Goal: Information Seeking & Learning: Learn about a topic

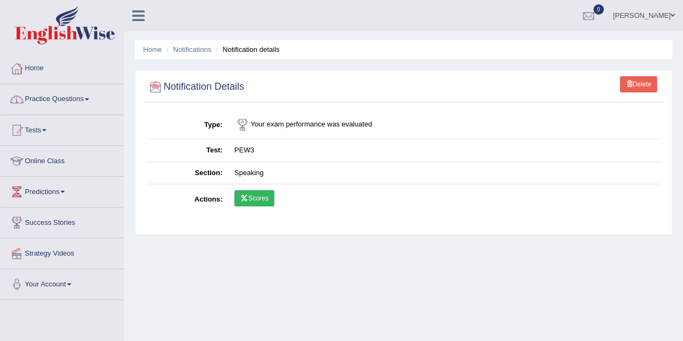
click at [43, 64] on link "Home" at bounding box center [62, 66] width 123 height 27
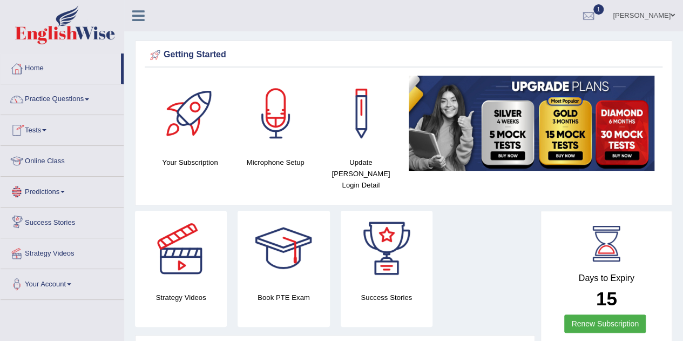
click at [51, 155] on link "Online Class" at bounding box center [62, 159] width 123 height 27
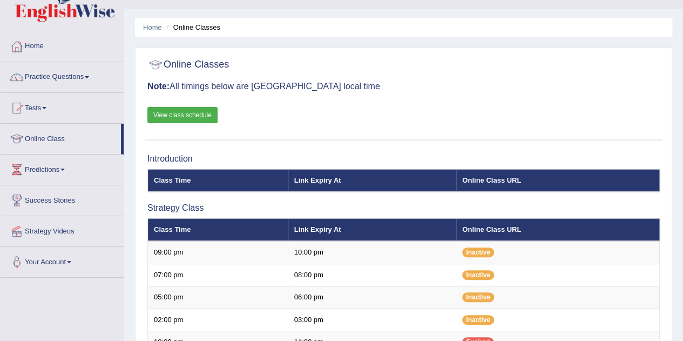
scroll to position [22, 0]
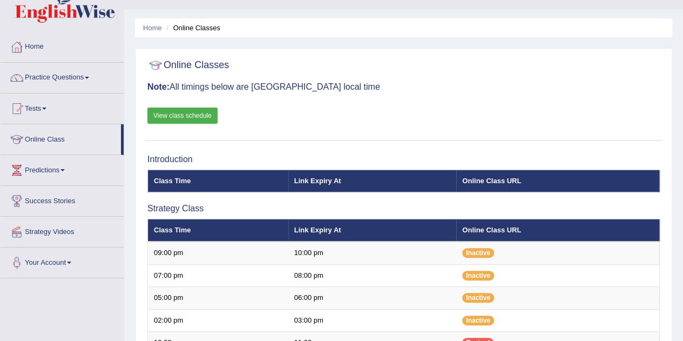
click at [193, 110] on link "View class schedule" at bounding box center [182, 115] width 70 height 16
click at [52, 79] on link "Practice Questions" at bounding box center [62, 76] width 123 height 27
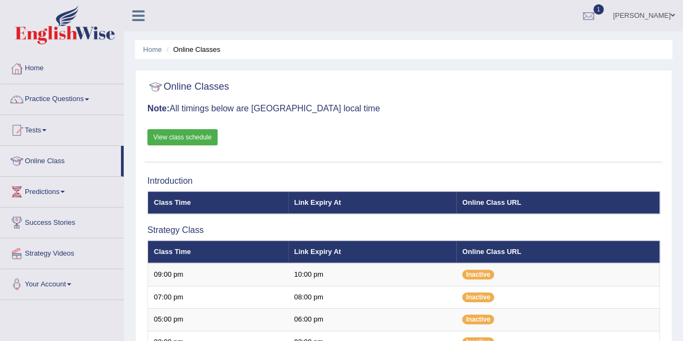
click at [35, 132] on link "Tests" at bounding box center [62, 128] width 123 height 27
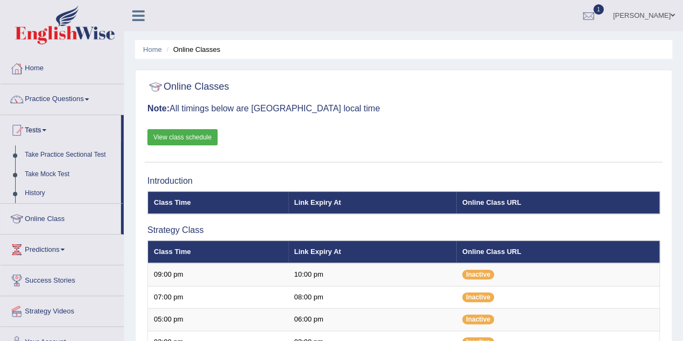
click at [245, 5] on div "Sangita Toggle navigation Username: Sangitas Access Type: Online Subscription: …" at bounding box center [403, 15] width 559 height 31
click at [49, 97] on link "Practice Questions" at bounding box center [62, 97] width 123 height 27
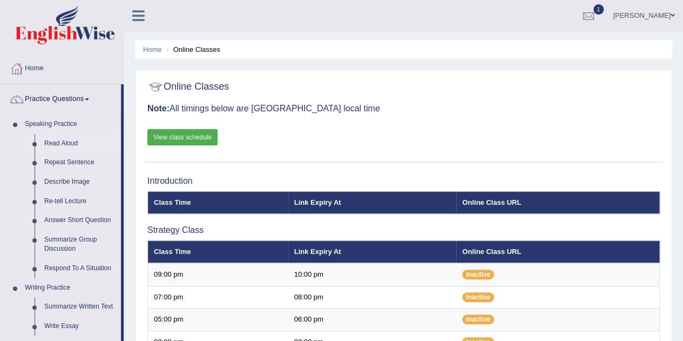
click at [64, 146] on link "Read Aloud" at bounding box center [80, 143] width 82 height 19
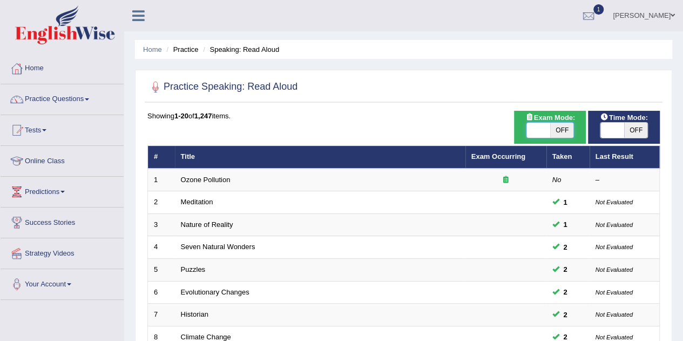
click at [533, 131] on span at bounding box center [538, 130] width 24 height 15
checkbox input "true"
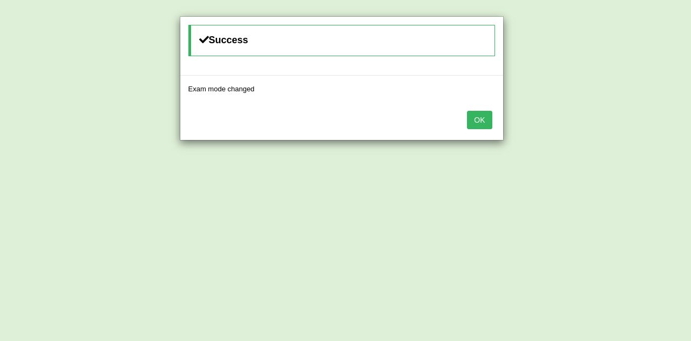
click at [477, 115] on button "OK" at bounding box center [479, 120] width 25 height 18
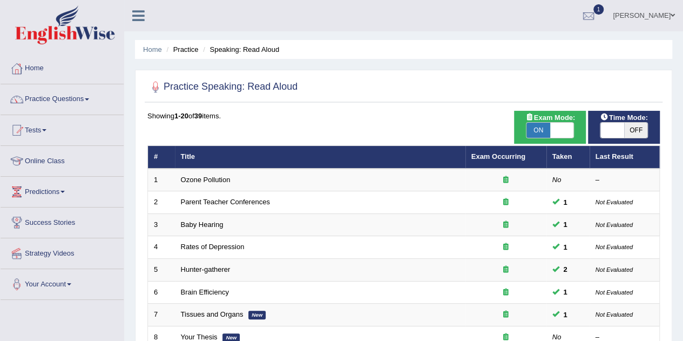
click at [612, 132] on span at bounding box center [612, 130] width 24 height 15
checkbox input "true"
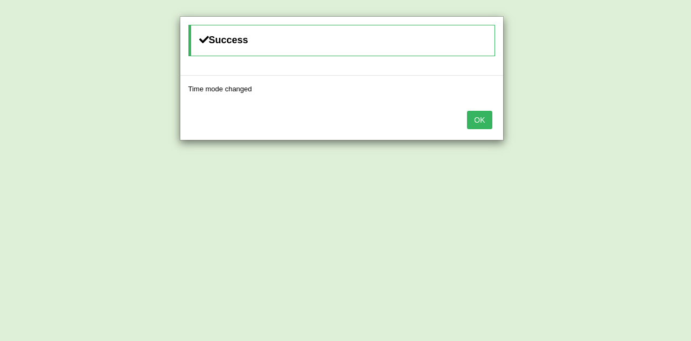
click at [473, 117] on button "OK" at bounding box center [479, 120] width 25 height 18
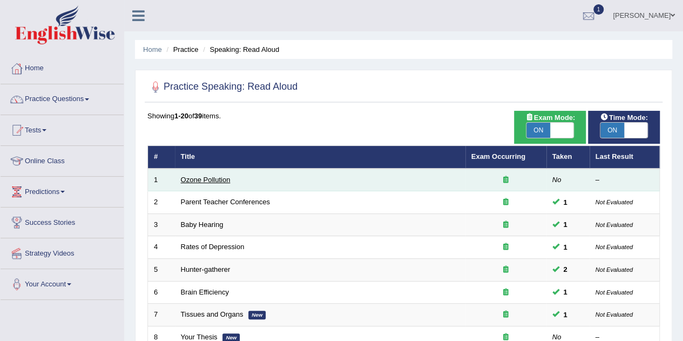
click at [201, 180] on link "Ozone Pollution" at bounding box center [206, 179] width 50 height 8
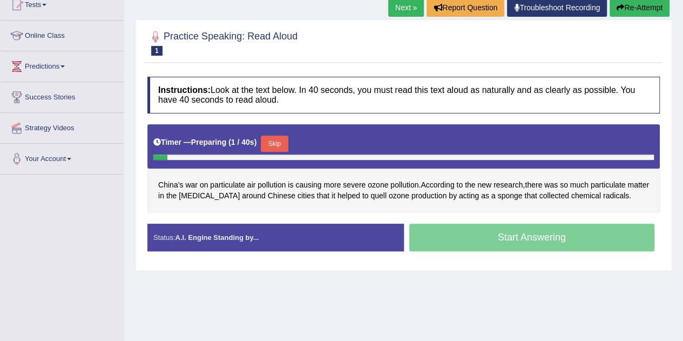
scroll to position [126, 0]
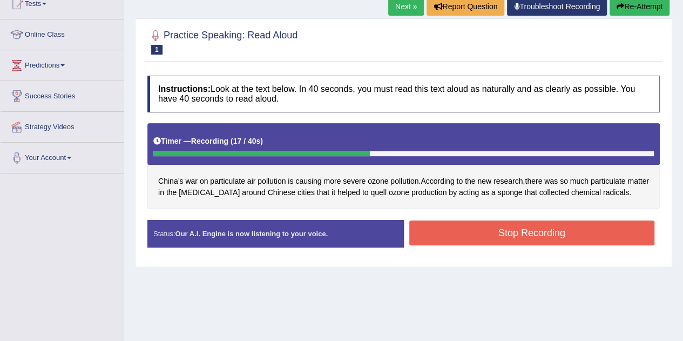
click at [474, 232] on button "Stop Recording" at bounding box center [532, 232] width 246 height 25
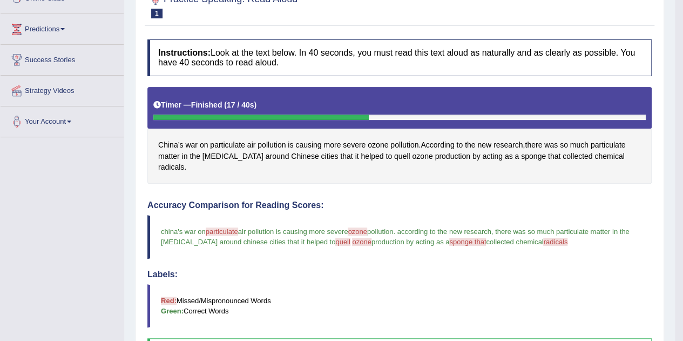
scroll to position [97, 0]
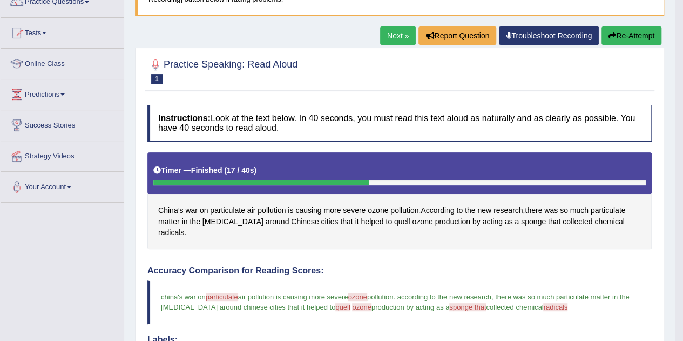
click at [392, 36] on link "Next »" at bounding box center [398, 35] width 36 height 18
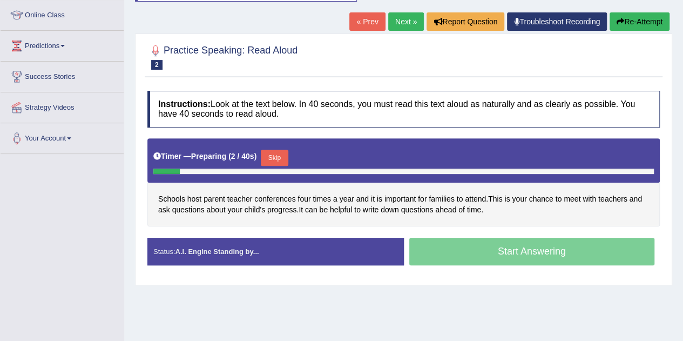
scroll to position [154, 0]
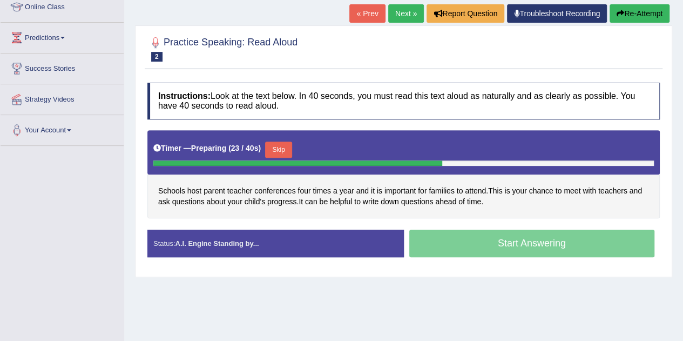
click at [281, 143] on button "Skip" at bounding box center [278, 149] width 27 height 16
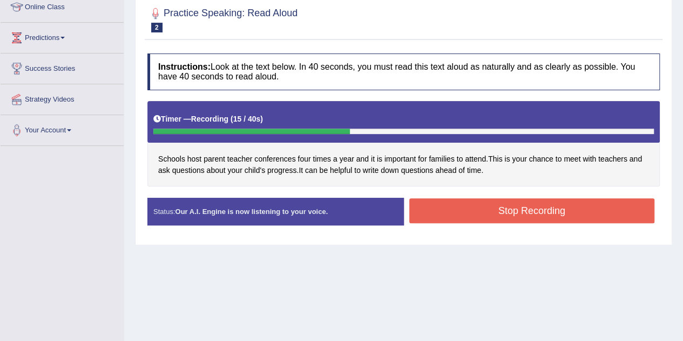
click at [498, 205] on button "Stop Recording" at bounding box center [532, 210] width 246 height 25
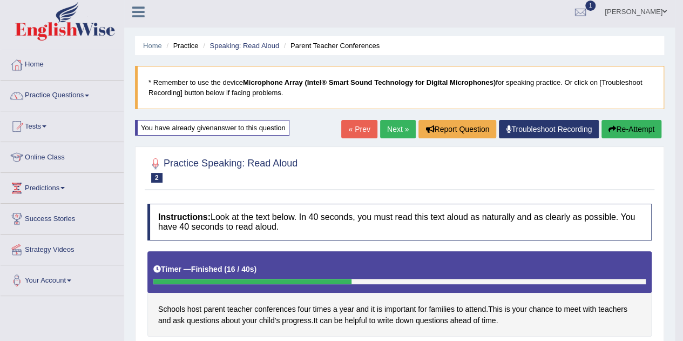
scroll to position [0, 0]
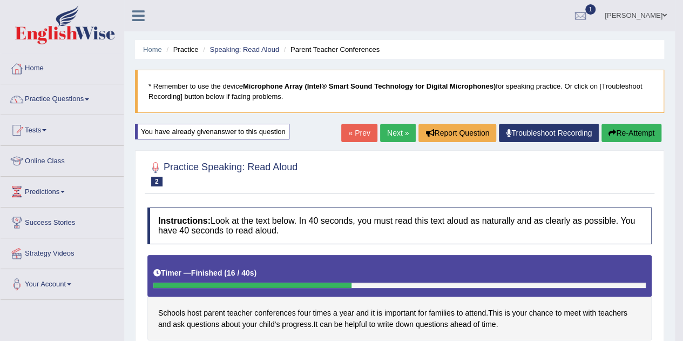
click at [396, 133] on link "Next »" at bounding box center [398, 133] width 36 height 18
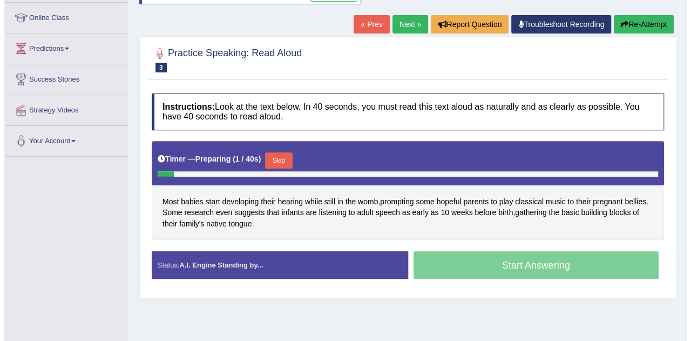
scroll to position [144, 0]
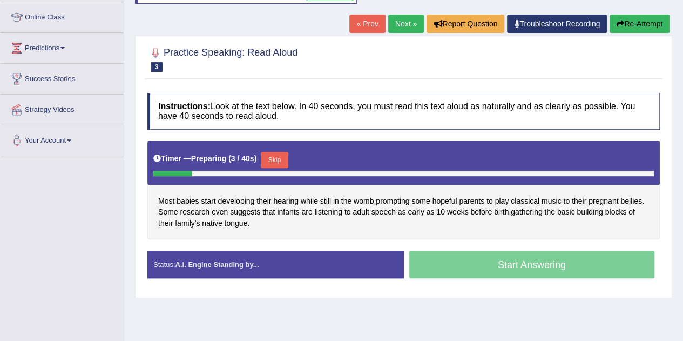
click at [277, 155] on button "Skip" at bounding box center [274, 160] width 27 height 16
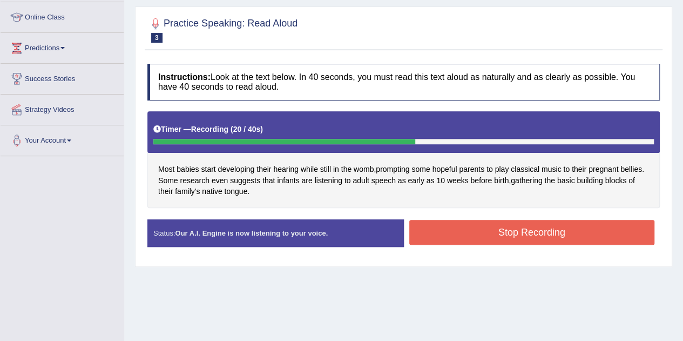
click at [473, 229] on button "Stop Recording" at bounding box center [532, 232] width 246 height 25
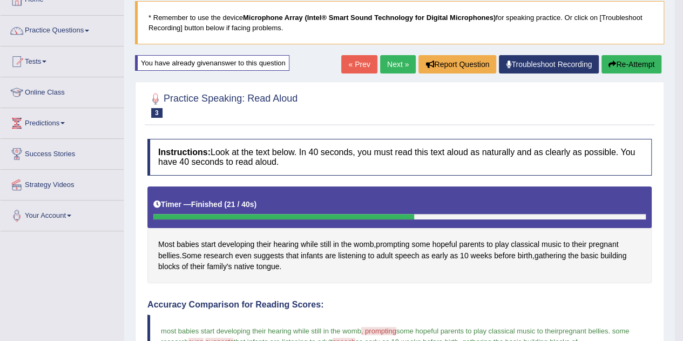
scroll to position [42, 0]
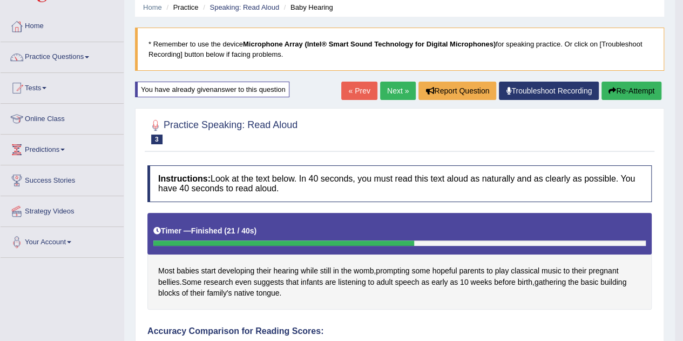
click at [393, 91] on link "Next »" at bounding box center [398, 91] width 36 height 18
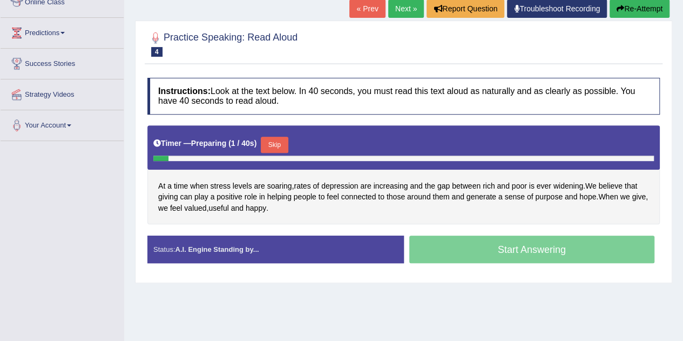
scroll to position [161, 0]
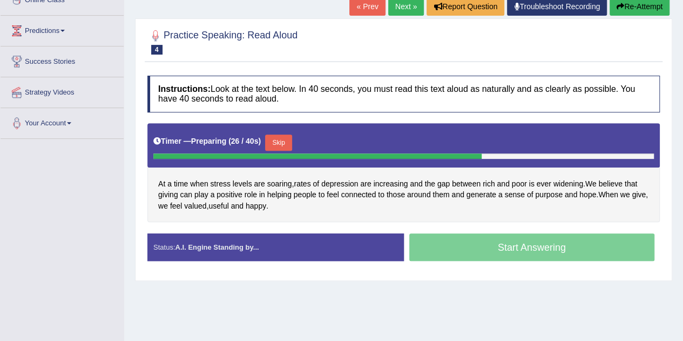
click at [281, 139] on button "Skip" at bounding box center [278, 142] width 27 height 16
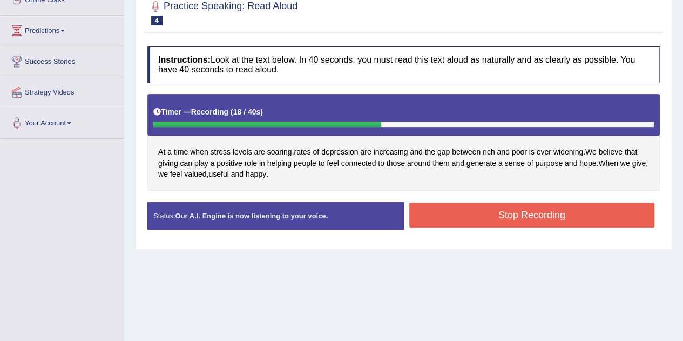
click at [475, 215] on button "Stop Recording" at bounding box center [532, 214] width 246 height 25
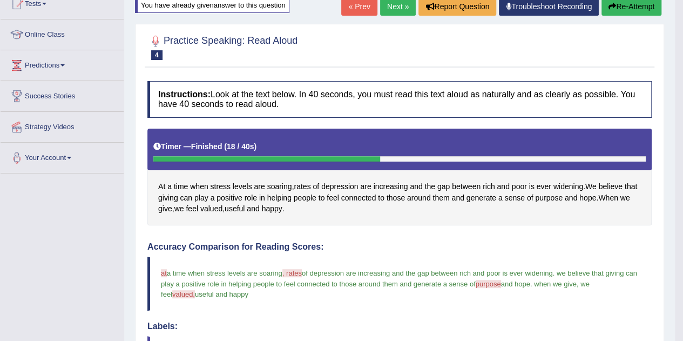
scroll to position [79, 0]
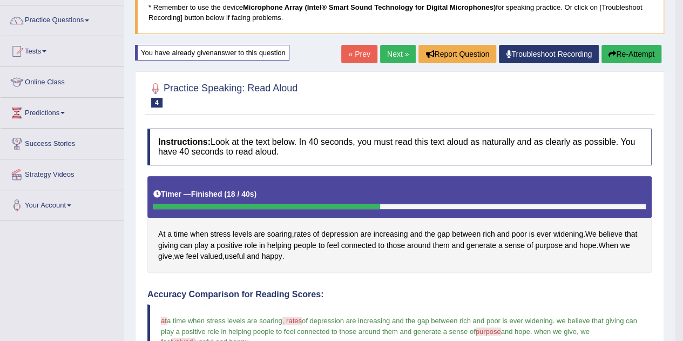
click at [392, 50] on link "Next »" at bounding box center [398, 54] width 36 height 18
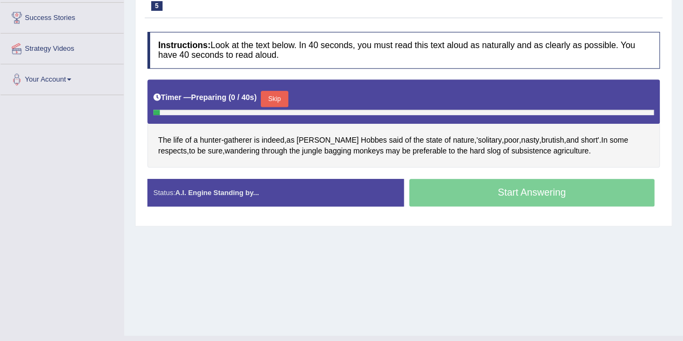
scroll to position [226, 0]
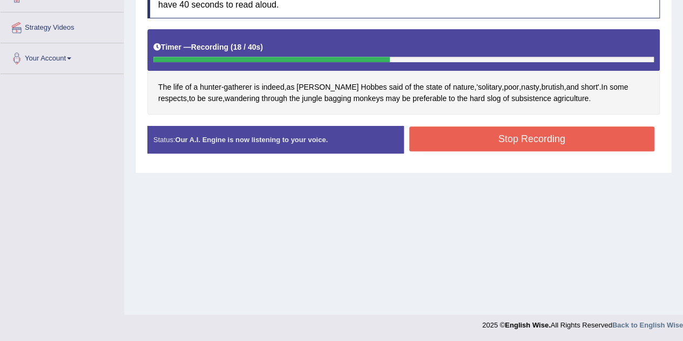
click at [511, 139] on button "Stop Recording" at bounding box center [532, 138] width 246 height 25
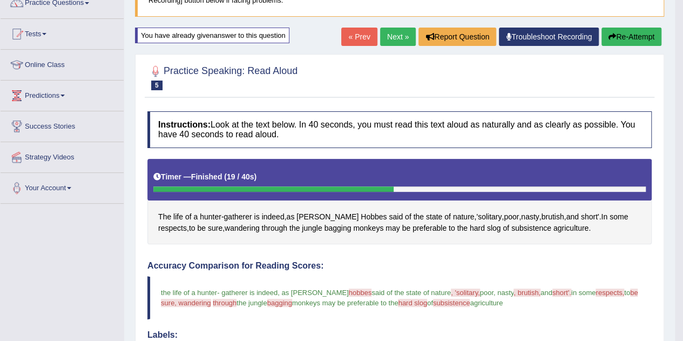
scroll to position [90, 0]
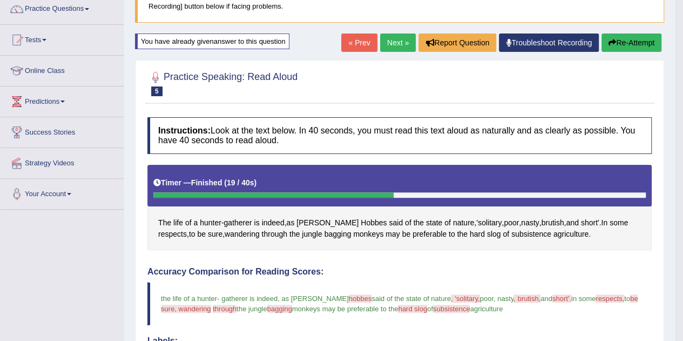
click at [399, 39] on link "Next »" at bounding box center [398, 42] width 36 height 18
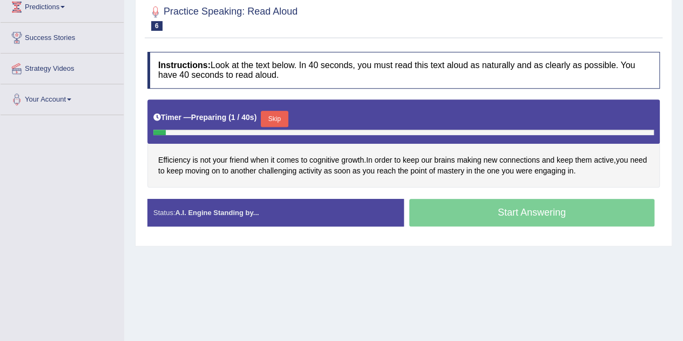
scroll to position [226, 0]
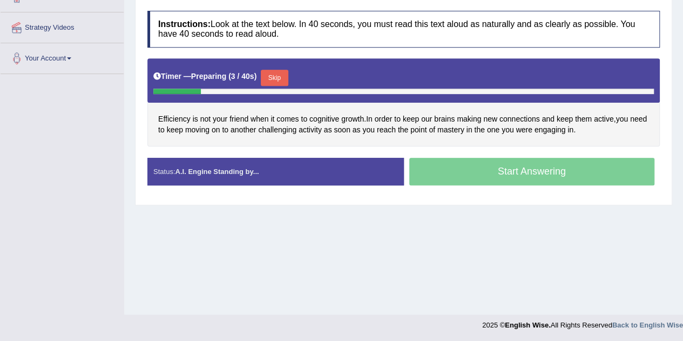
click at [275, 74] on button "Skip" at bounding box center [274, 78] width 27 height 16
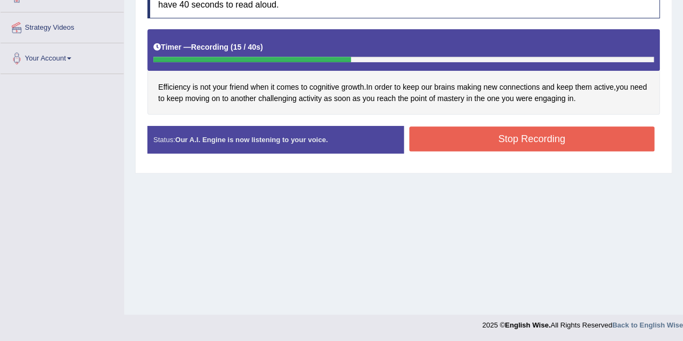
click at [560, 138] on button "Stop Recording" at bounding box center [532, 138] width 246 height 25
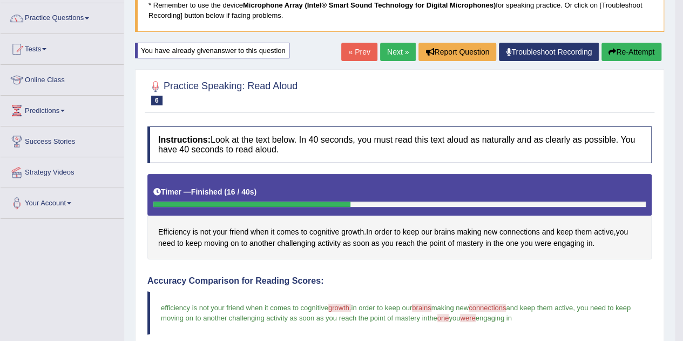
scroll to position [79, 0]
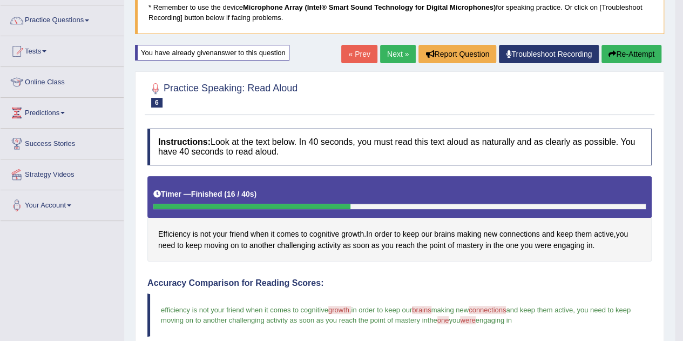
click at [391, 51] on link "Next »" at bounding box center [398, 54] width 36 height 18
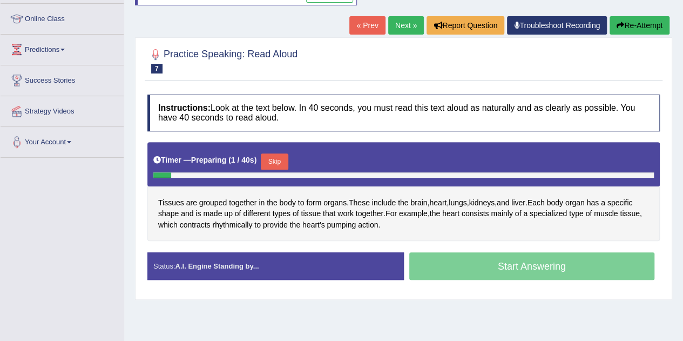
scroll to position [142, 0]
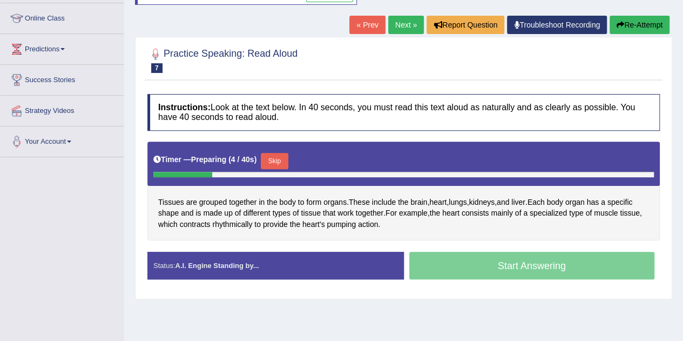
click at [282, 160] on button "Skip" at bounding box center [274, 161] width 27 height 16
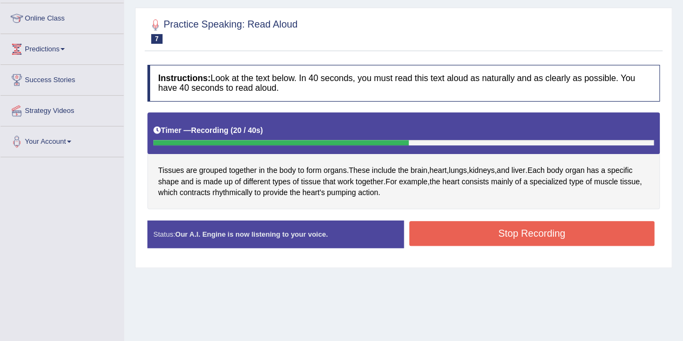
click at [508, 232] on button "Stop Recording" at bounding box center [532, 233] width 246 height 25
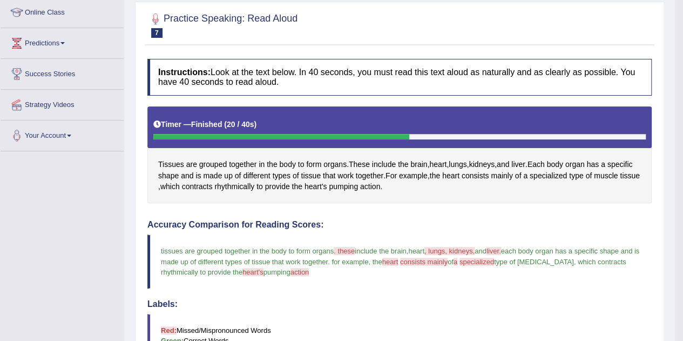
scroll to position [0, 0]
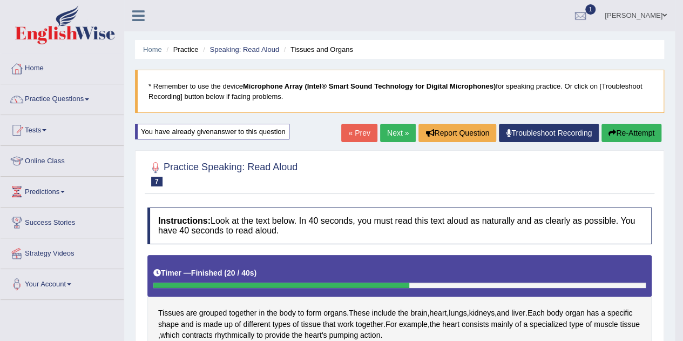
click at [391, 131] on link "Next »" at bounding box center [398, 133] width 36 height 18
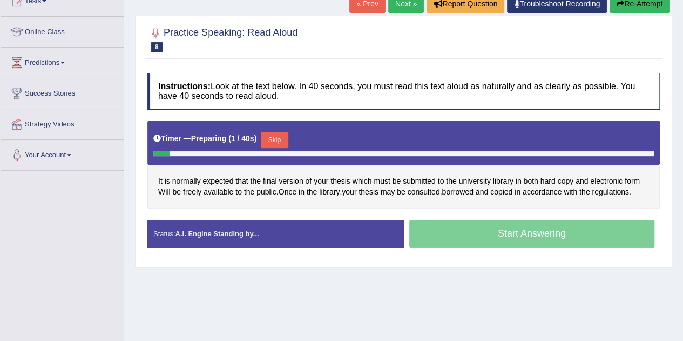
scroll to position [134, 0]
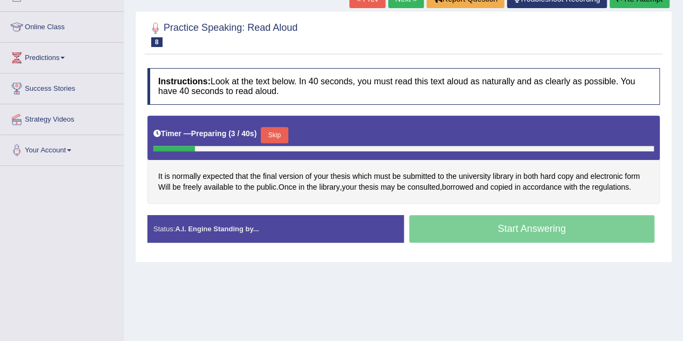
click at [275, 133] on button "Skip" at bounding box center [274, 135] width 27 height 16
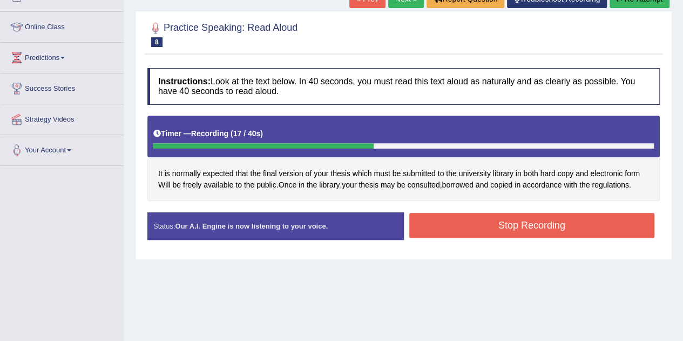
click at [593, 219] on button "Stop Recording" at bounding box center [532, 225] width 246 height 25
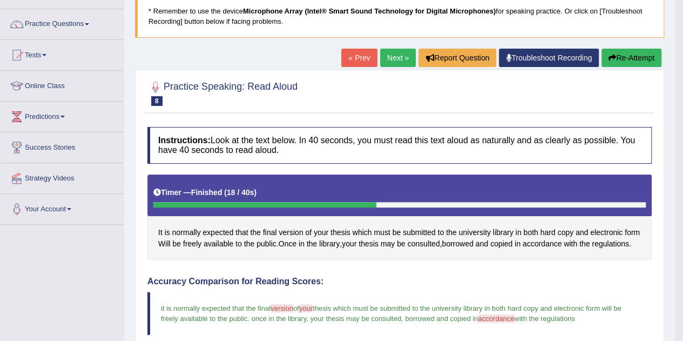
scroll to position [74, 0]
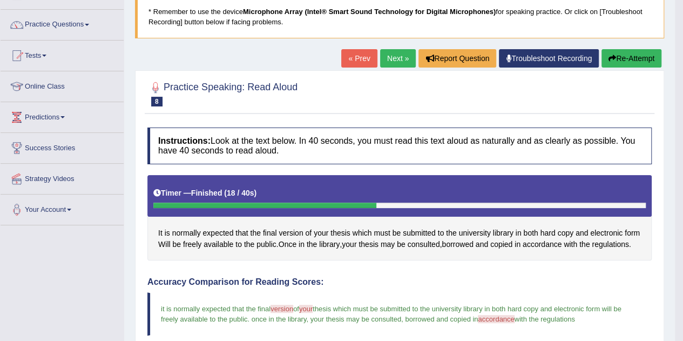
click at [393, 56] on link "Next »" at bounding box center [398, 58] width 36 height 18
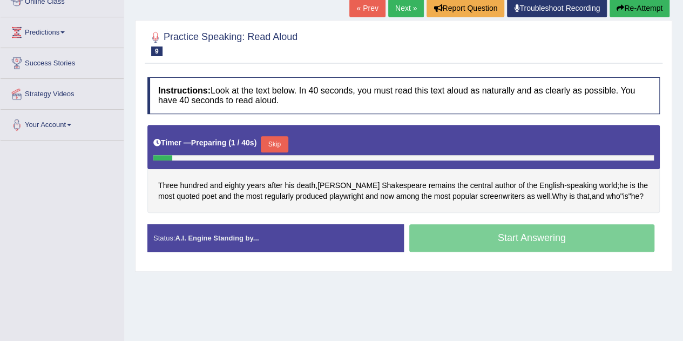
scroll to position [160, 0]
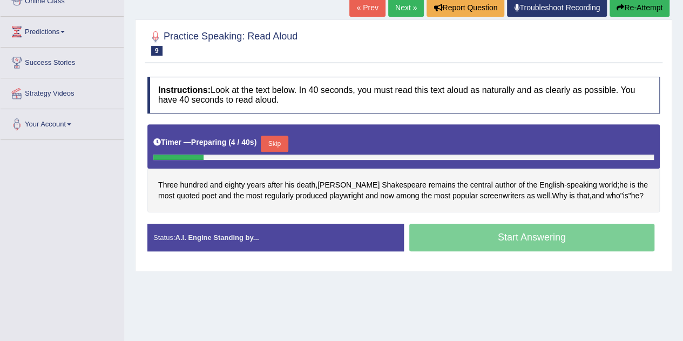
click at [282, 138] on button "Skip" at bounding box center [274, 143] width 27 height 16
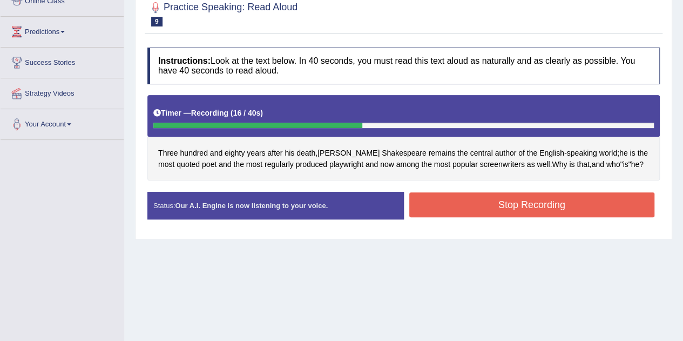
click at [619, 202] on button "Stop Recording" at bounding box center [532, 204] width 246 height 25
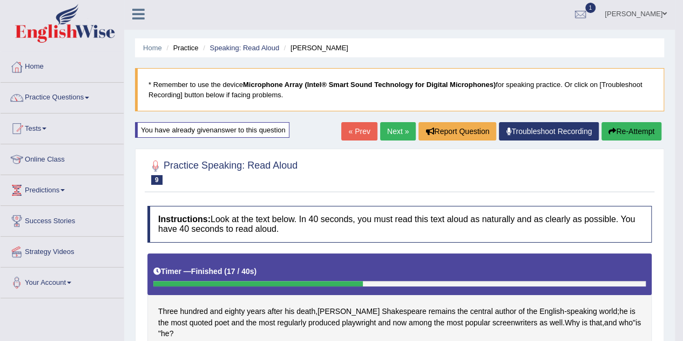
scroll to position [0, 0]
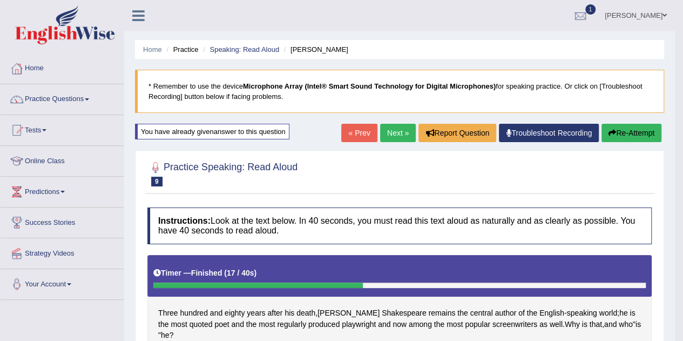
click at [395, 135] on link "Next »" at bounding box center [398, 133] width 36 height 18
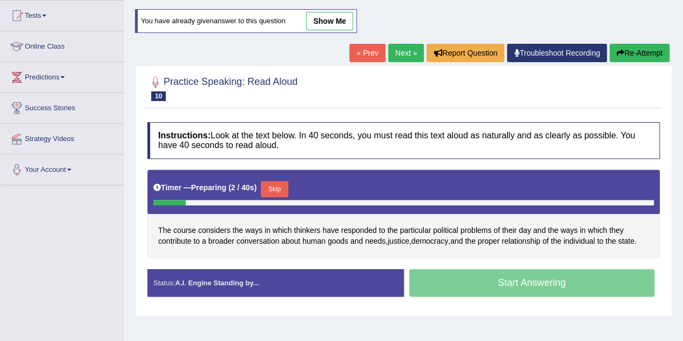
click at [282, 187] on button "Skip" at bounding box center [274, 189] width 27 height 16
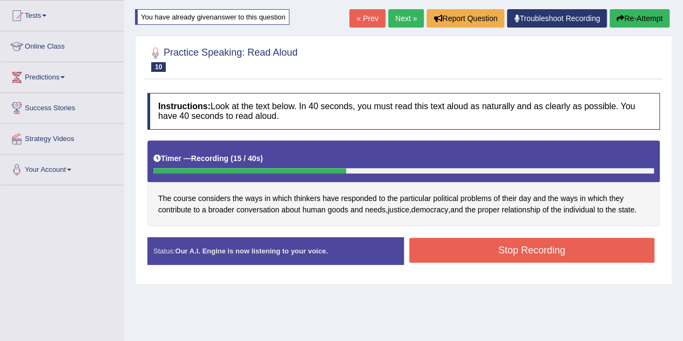
click at [608, 247] on button "Stop Recording" at bounding box center [532, 249] width 246 height 25
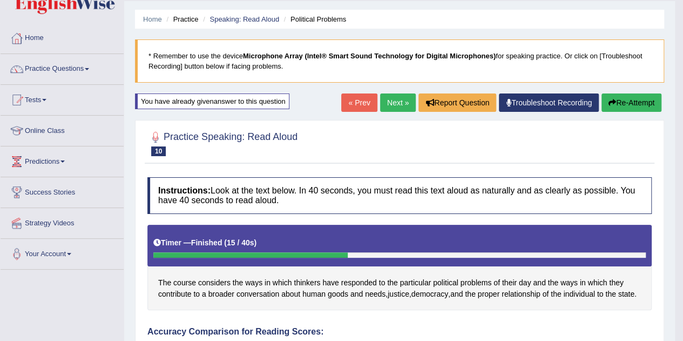
scroll to position [25, 0]
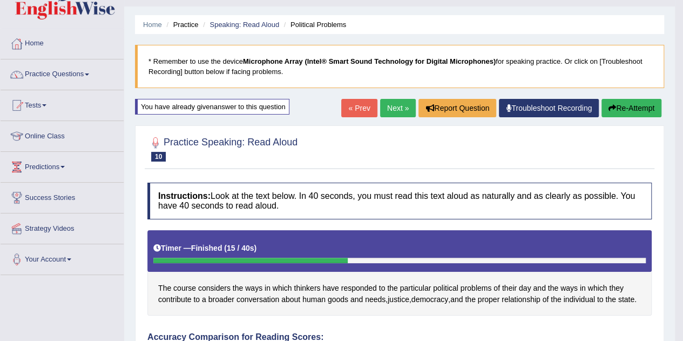
click at [393, 106] on link "Next »" at bounding box center [398, 108] width 36 height 18
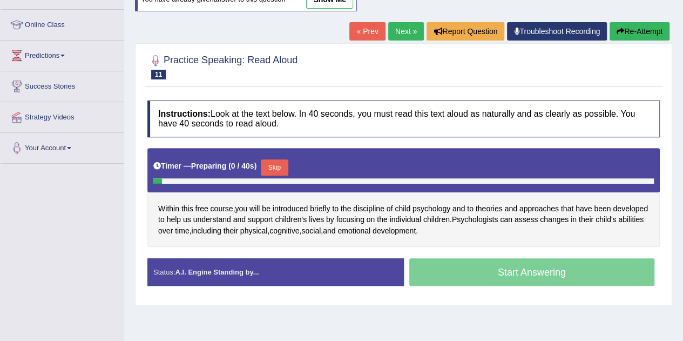
scroll to position [152, 0]
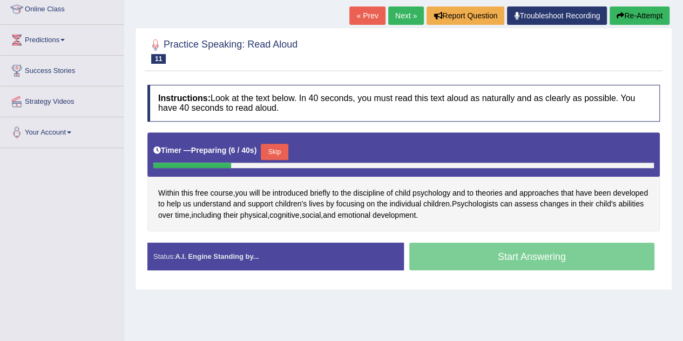
click at [281, 147] on button "Skip" at bounding box center [274, 152] width 27 height 16
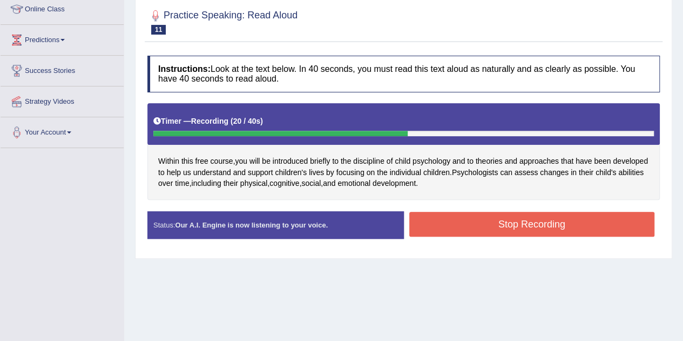
click at [542, 219] on button "Stop Recording" at bounding box center [532, 224] width 246 height 25
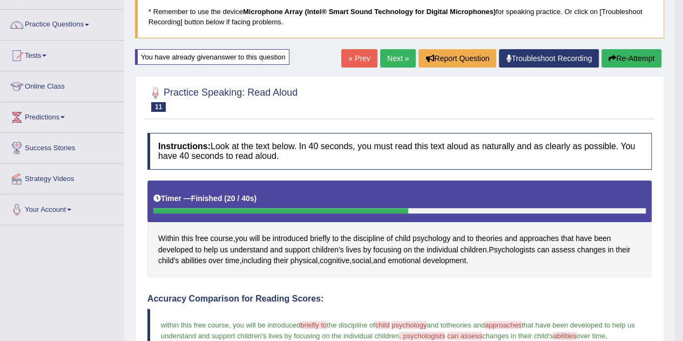
scroll to position [74, 0]
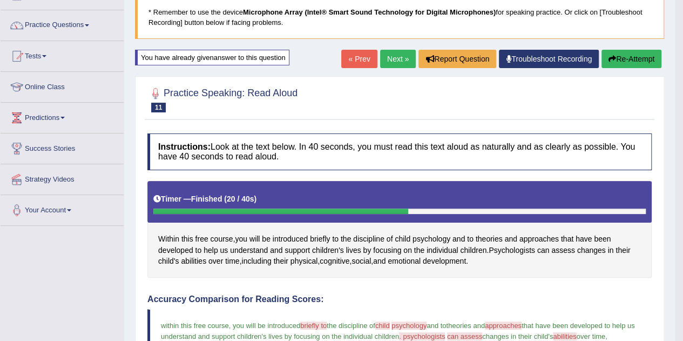
click at [403, 53] on link "Next »" at bounding box center [398, 59] width 36 height 18
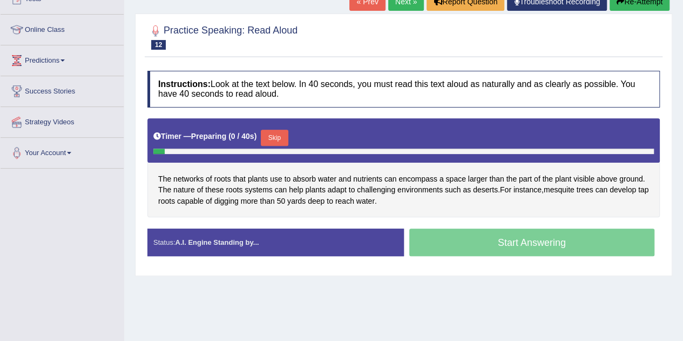
scroll to position [136, 0]
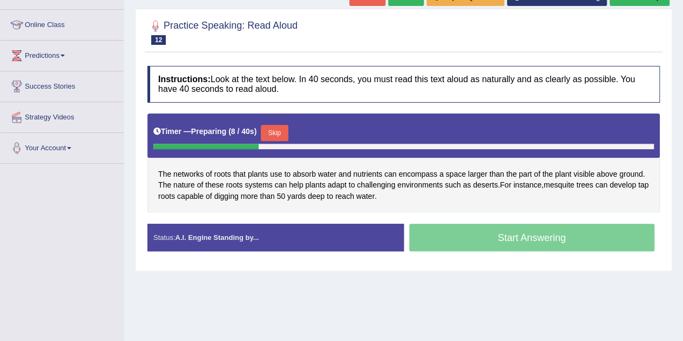
click at [283, 132] on button "Skip" at bounding box center [274, 133] width 27 height 16
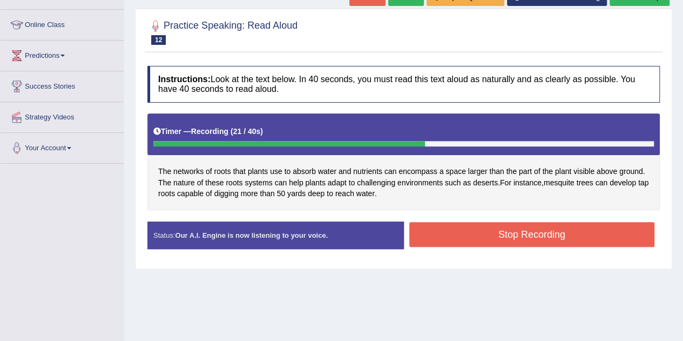
click at [497, 234] on button "Stop Recording" at bounding box center [532, 234] width 246 height 25
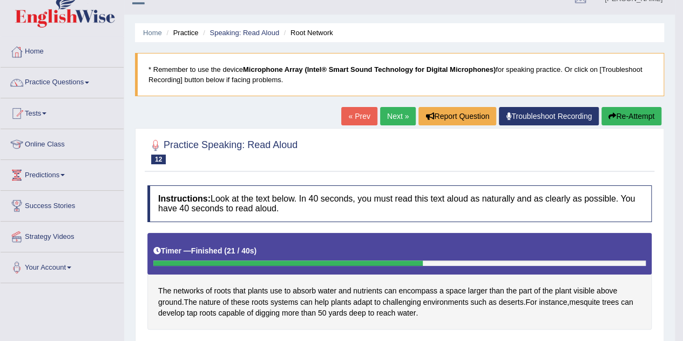
scroll to position [18, 0]
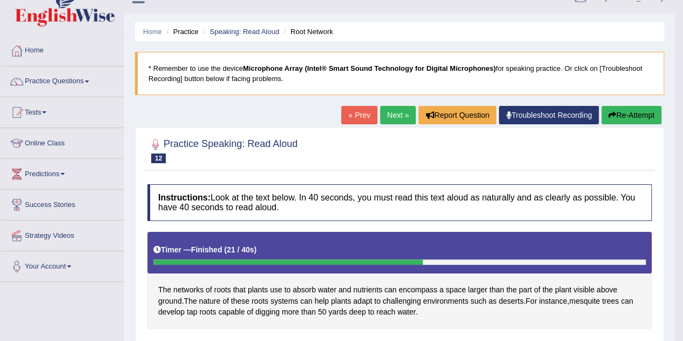
click at [391, 112] on link "Next »" at bounding box center [398, 115] width 36 height 18
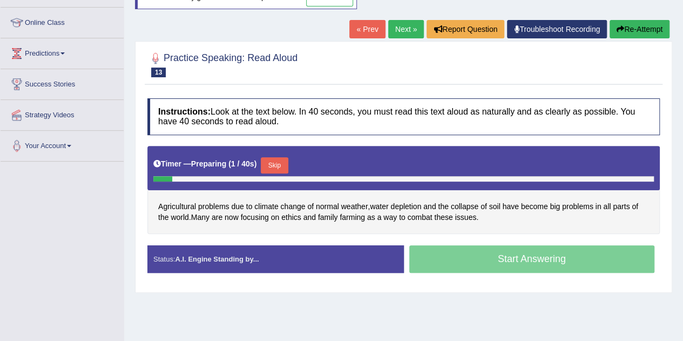
scroll to position [148, 0]
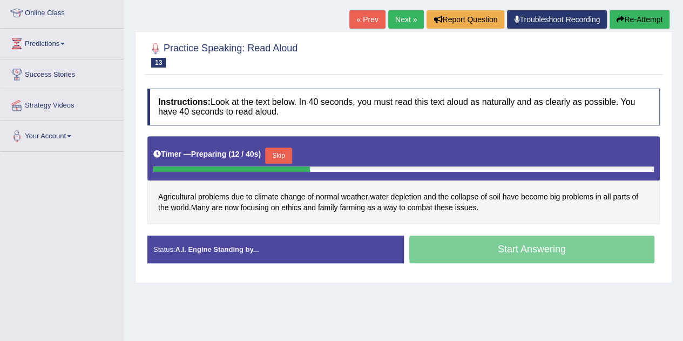
click at [280, 154] on button "Skip" at bounding box center [278, 155] width 27 height 16
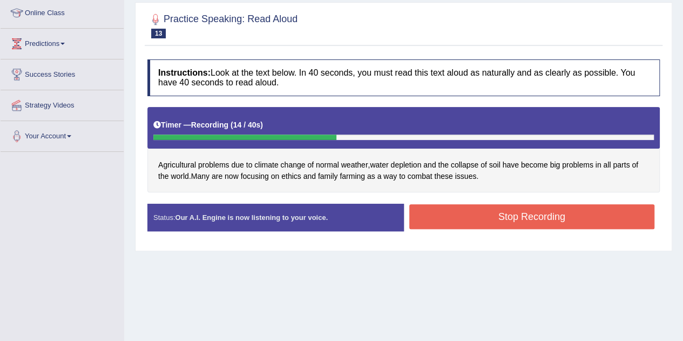
click at [536, 214] on button "Stop Recording" at bounding box center [532, 216] width 246 height 25
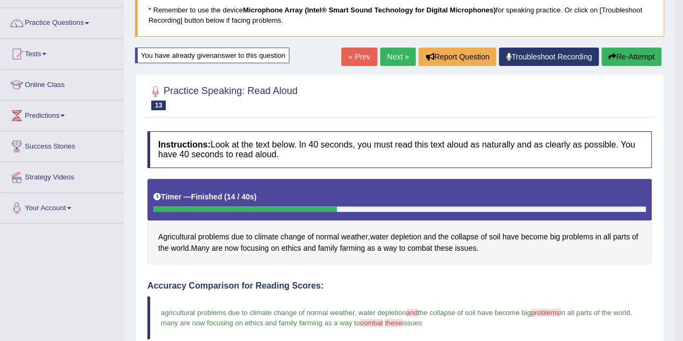
scroll to position [75, 0]
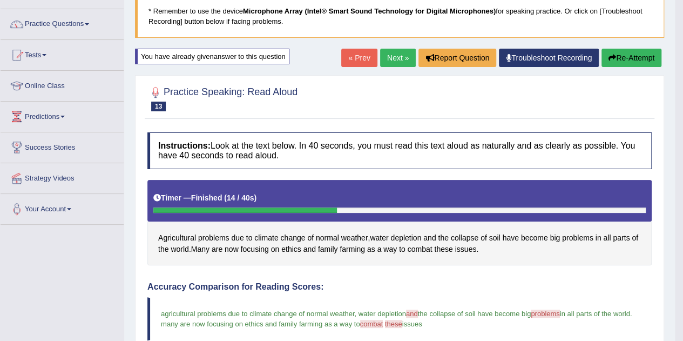
click at [395, 59] on link "Next »" at bounding box center [398, 58] width 36 height 18
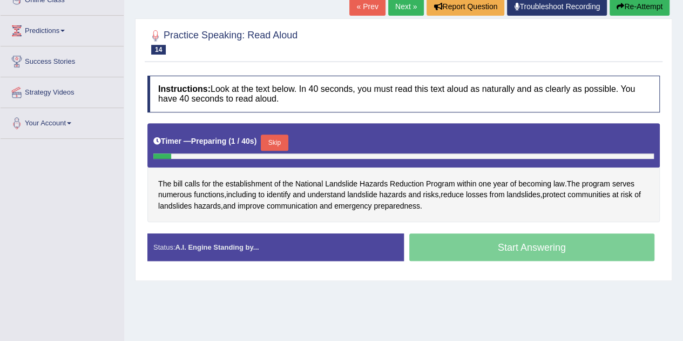
scroll to position [162, 0]
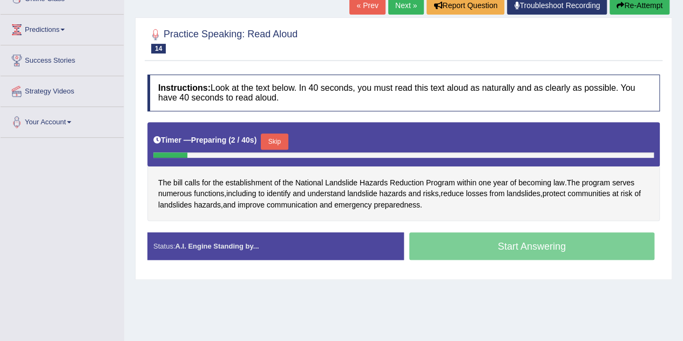
click at [270, 133] on button "Skip" at bounding box center [274, 141] width 27 height 16
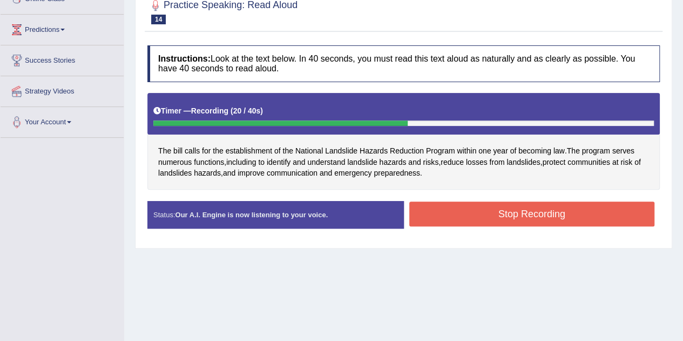
click at [498, 214] on button "Stop Recording" at bounding box center [532, 213] width 246 height 25
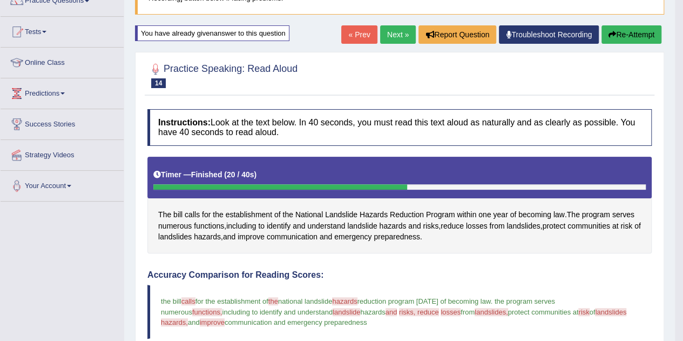
scroll to position [97, 0]
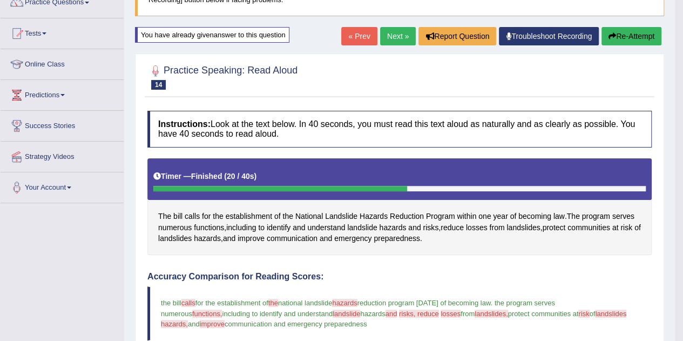
click at [165, 35] on div "You have already given answer to this question" at bounding box center [212, 35] width 154 height 16
click at [153, 85] on span "14" at bounding box center [158, 85] width 15 height 10
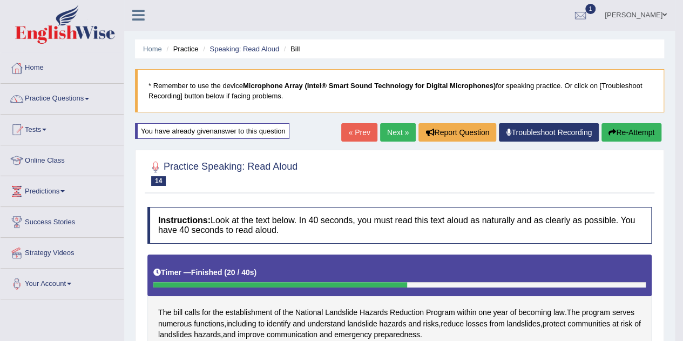
scroll to position [1, 0]
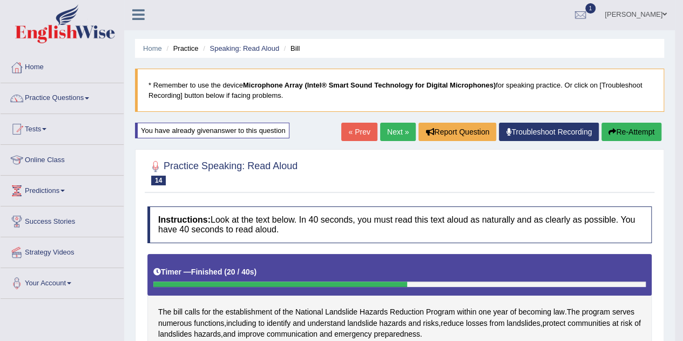
click at [382, 133] on link "Next »" at bounding box center [398, 132] width 36 height 18
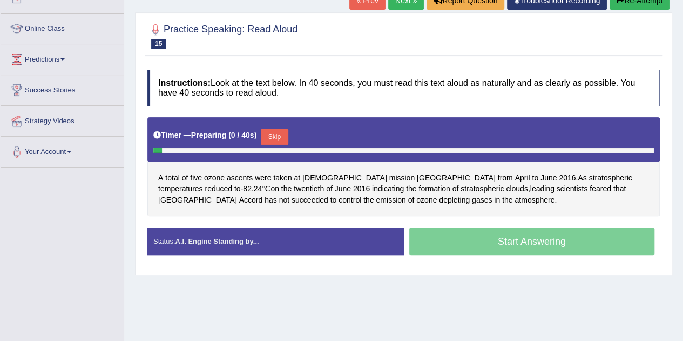
scroll to position [134, 0]
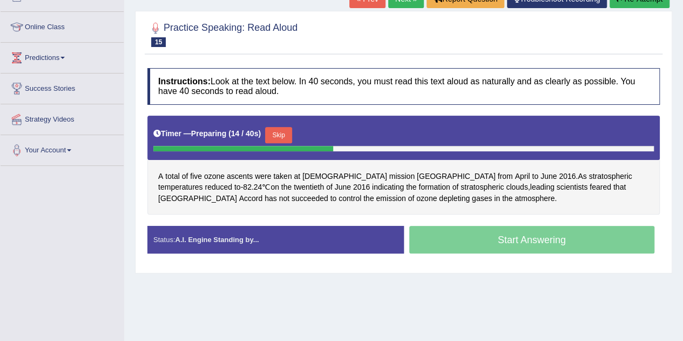
click at [280, 134] on button "Skip" at bounding box center [278, 135] width 27 height 16
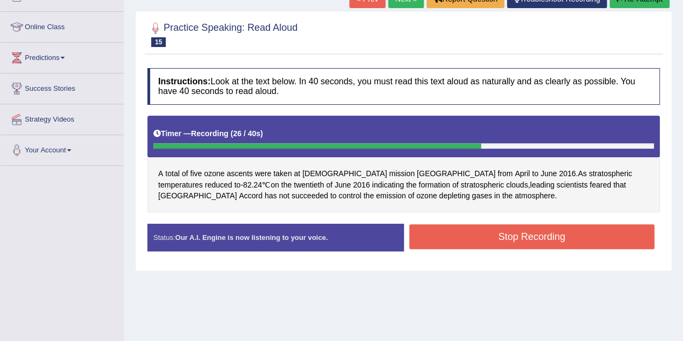
click at [514, 234] on button "Stop Recording" at bounding box center [532, 236] width 246 height 25
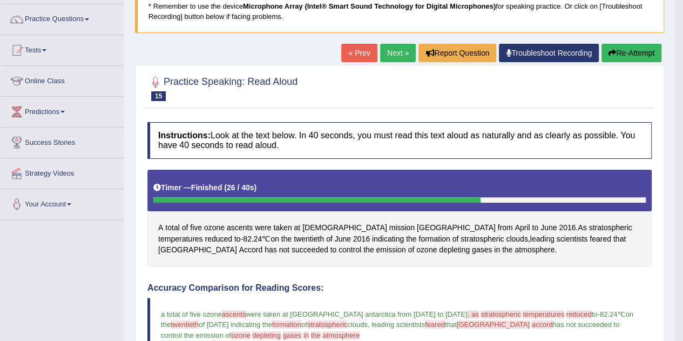
scroll to position [77, 0]
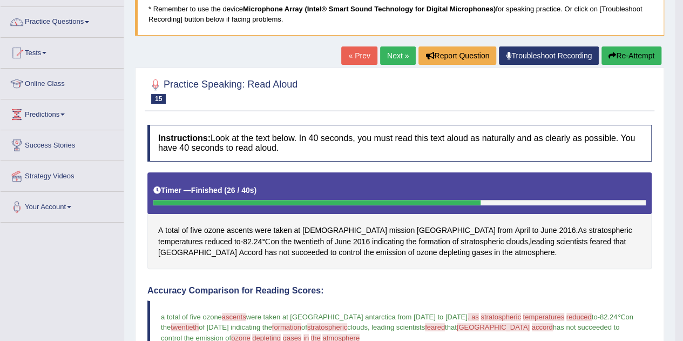
click at [388, 55] on link "Next »" at bounding box center [398, 55] width 36 height 18
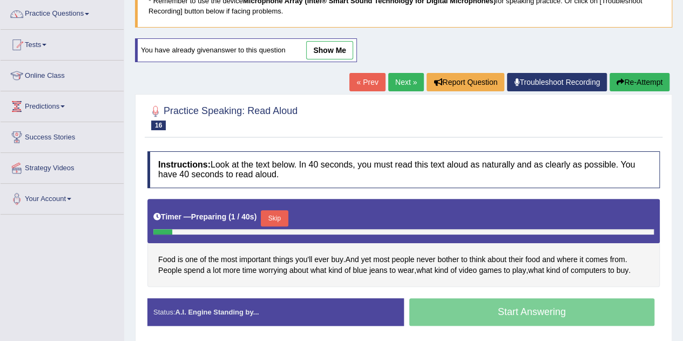
scroll to position [85, 0]
click at [332, 49] on link "show me" at bounding box center [329, 50] width 47 height 18
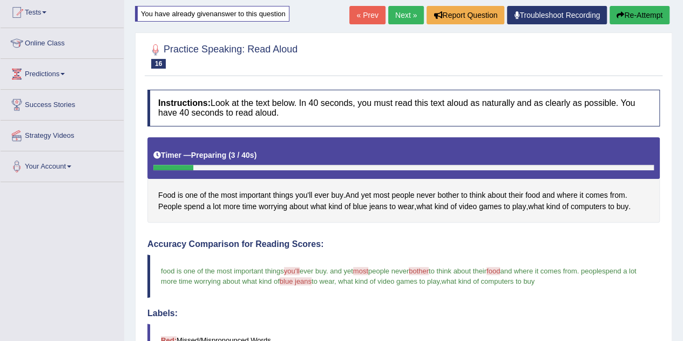
scroll to position [118, 0]
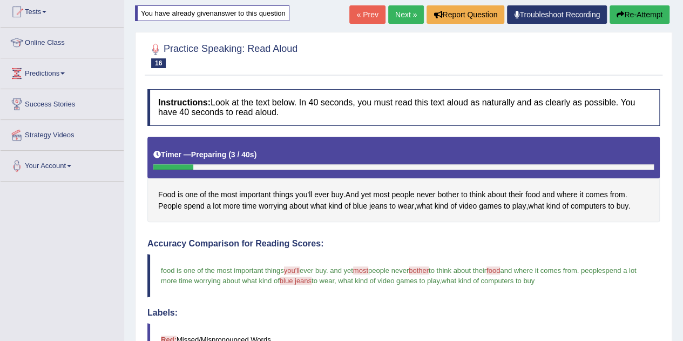
click at [212, 13] on div "You have already given answer to this question" at bounding box center [212, 13] width 154 height 16
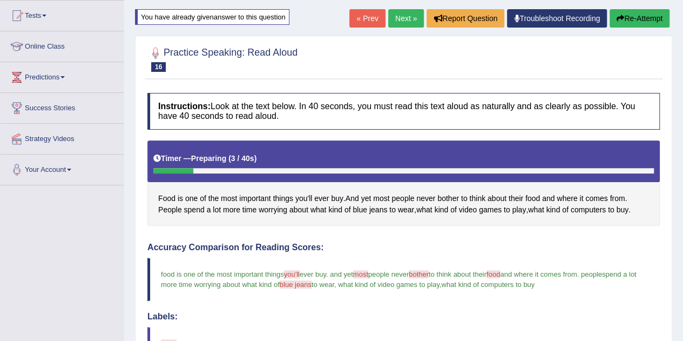
scroll to position [114, 0]
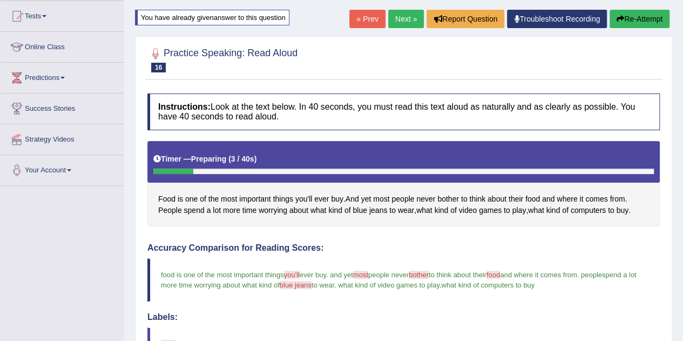
click at [626, 20] on button "Re-Attempt" at bounding box center [639, 19] width 60 height 18
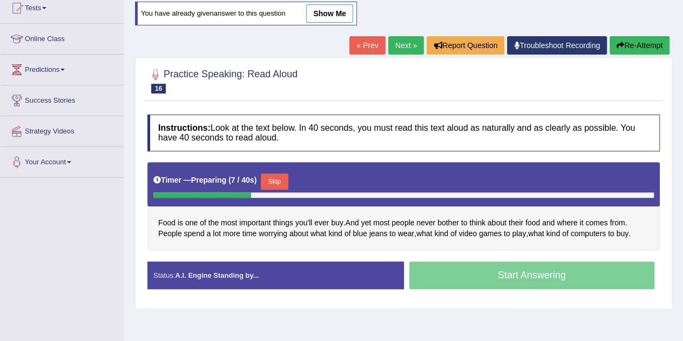
click at [278, 178] on button "Skip" at bounding box center [274, 181] width 27 height 16
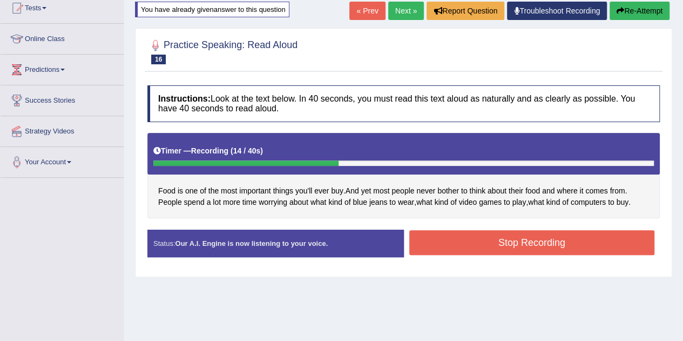
click at [548, 238] on button "Stop Recording" at bounding box center [532, 242] width 246 height 25
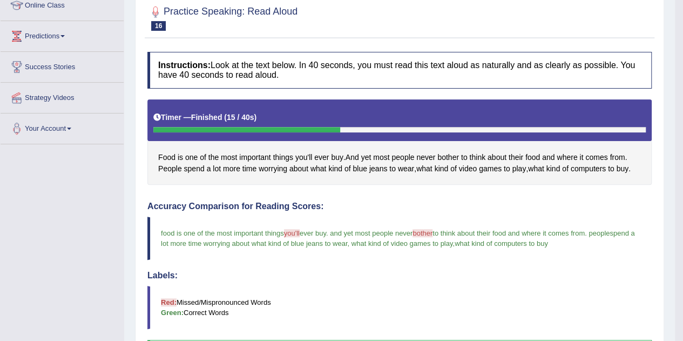
scroll to position [111, 0]
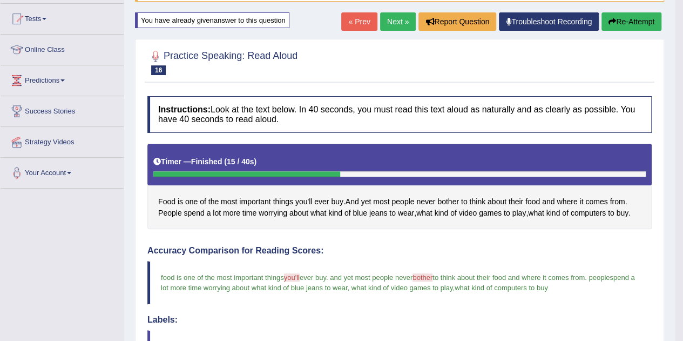
click at [390, 22] on link "Next »" at bounding box center [398, 21] width 36 height 18
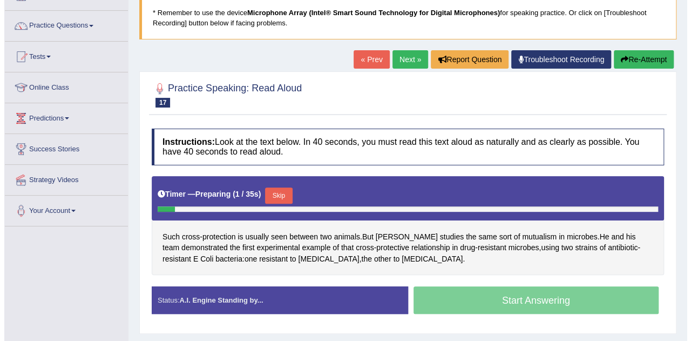
scroll to position [97, 0]
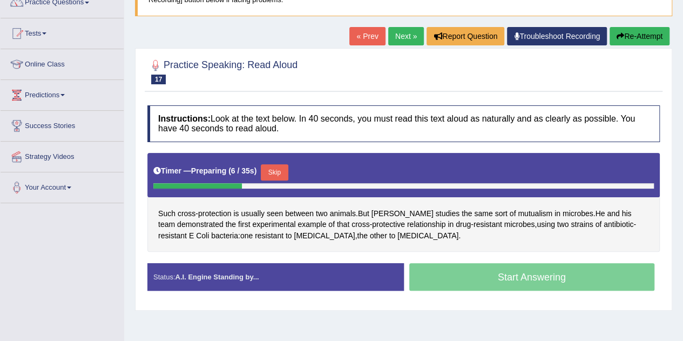
click at [279, 171] on button "Skip" at bounding box center [274, 172] width 27 height 16
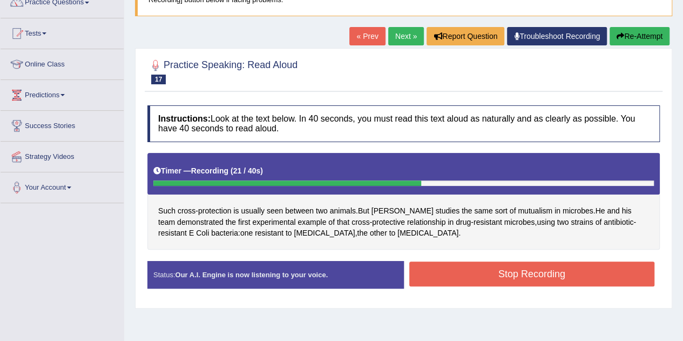
click at [490, 269] on button "Stop Recording" at bounding box center [532, 273] width 246 height 25
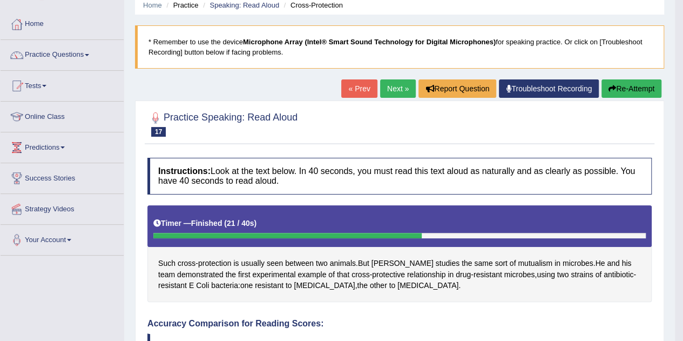
scroll to position [45, 0]
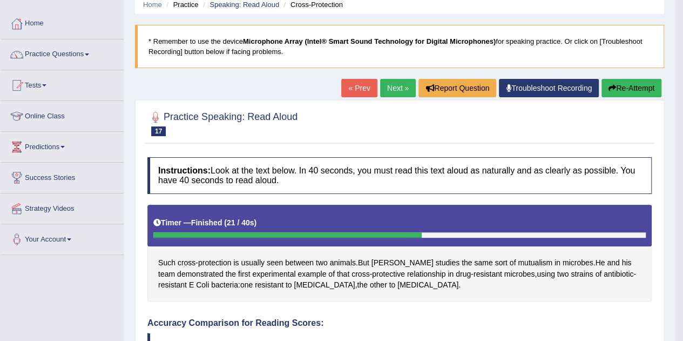
click at [398, 88] on link "Next »" at bounding box center [398, 88] width 36 height 18
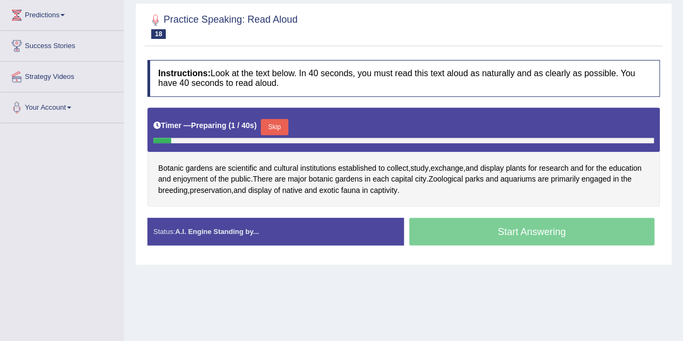
scroll to position [177, 0]
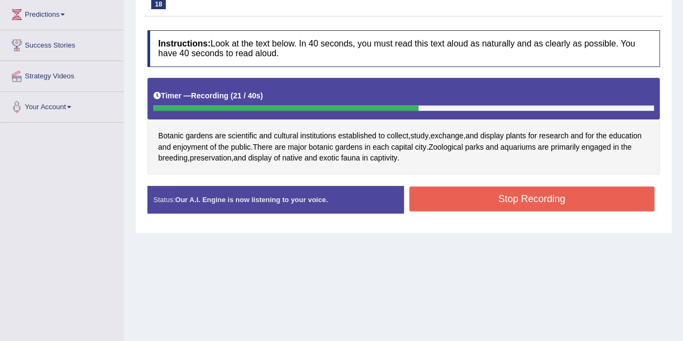
click at [529, 189] on button "Stop Recording" at bounding box center [532, 198] width 246 height 25
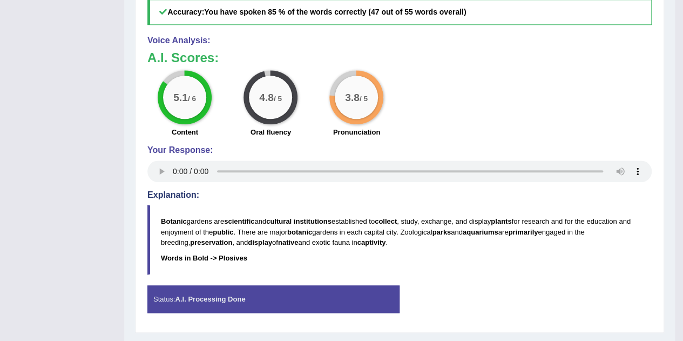
scroll to position [518, 0]
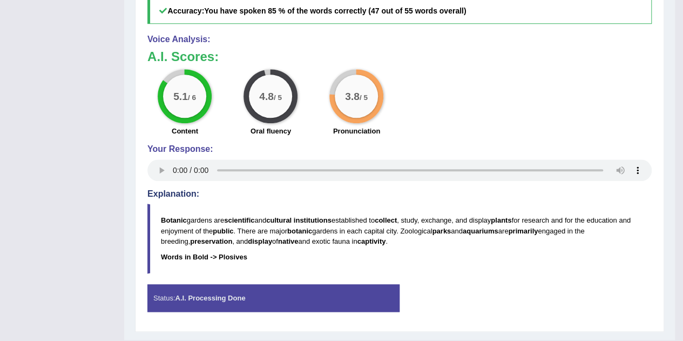
click at [223, 255] on b "Words in Bold -> Plosives" at bounding box center [204, 257] width 86 height 8
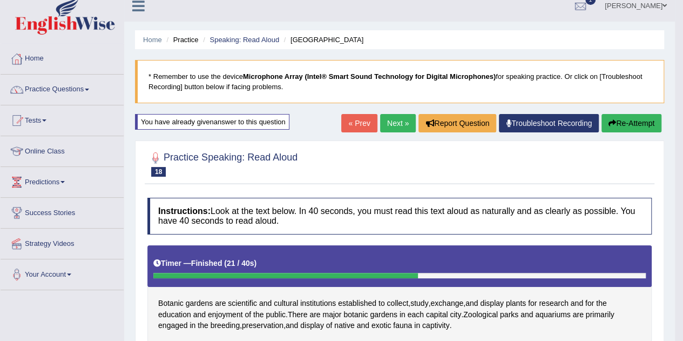
scroll to position [10, 0]
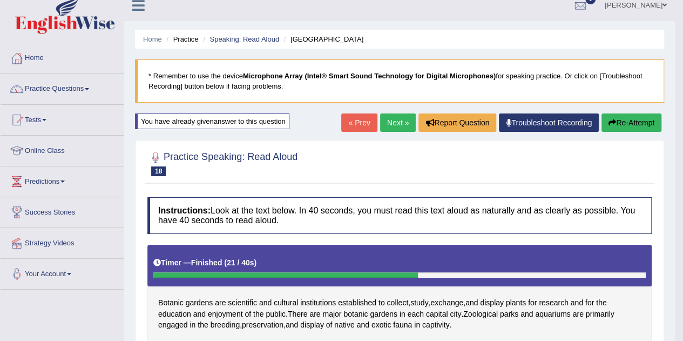
click at [392, 124] on link "Next »" at bounding box center [398, 122] width 36 height 18
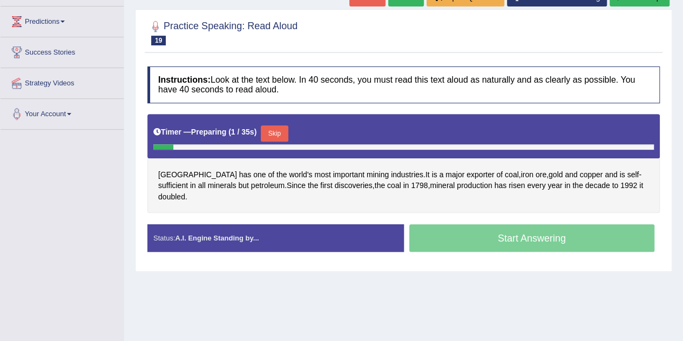
scroll to position [171, 0]
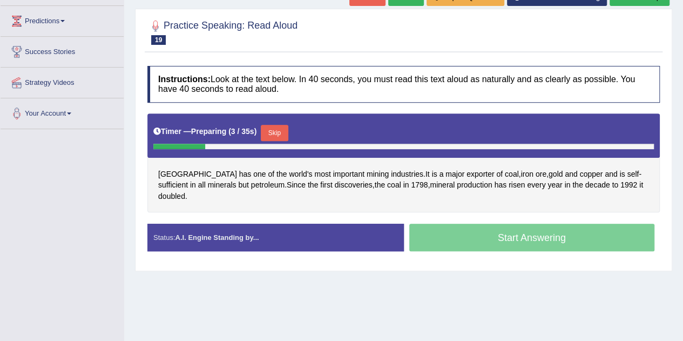
click at [284, 126] on button "Skip" at bounding box center [274, 133] width 27 height 16
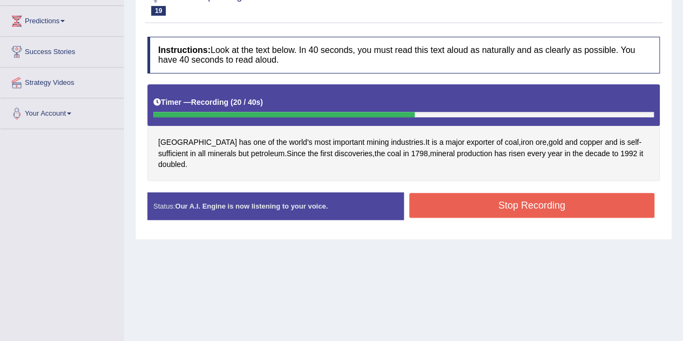
click at [615, 193] on button "Stop Recording" at bounding box center [532, 205] width 246 height 25
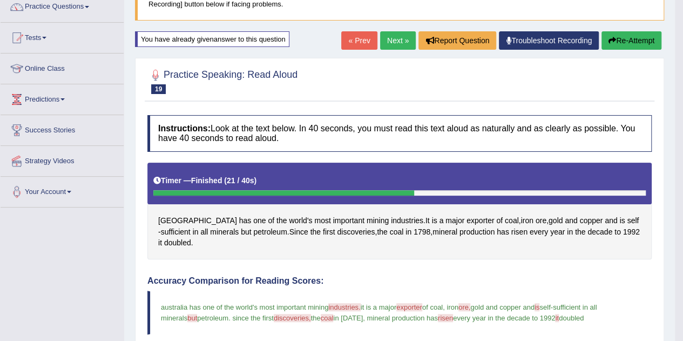
scroll to position [76, 0]
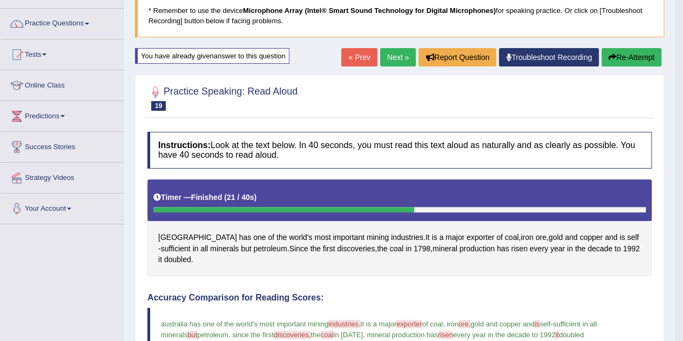
click at [386, 52] on link "Next »" at bounding box center [398, 57] width 36 height 18
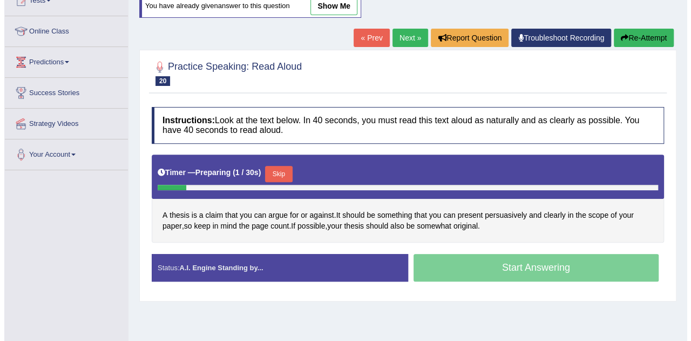
scroll to position [133, 0]
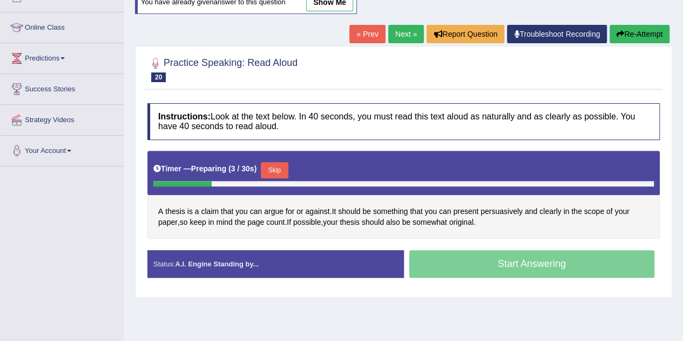
click at [281, 166] on button "Skip" at bounding box center [274, 170] width 27 height 16
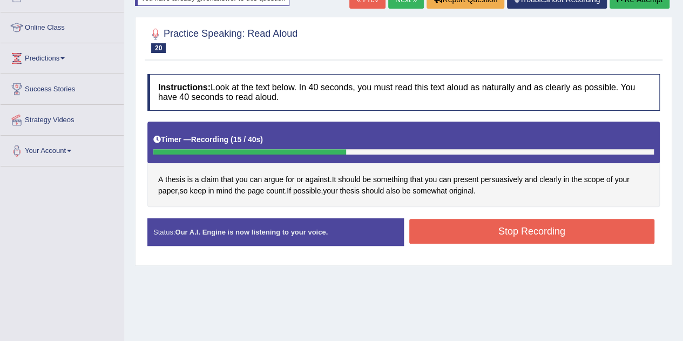
click at [473, 235] on button "Stop Recording" at bounding box center [532, 231] width 246 height 25
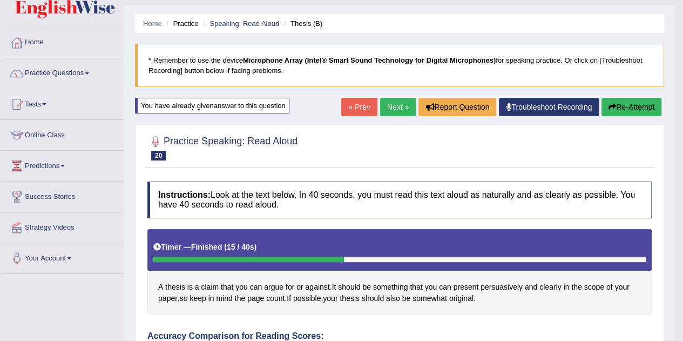
scroll to position [25, 0]
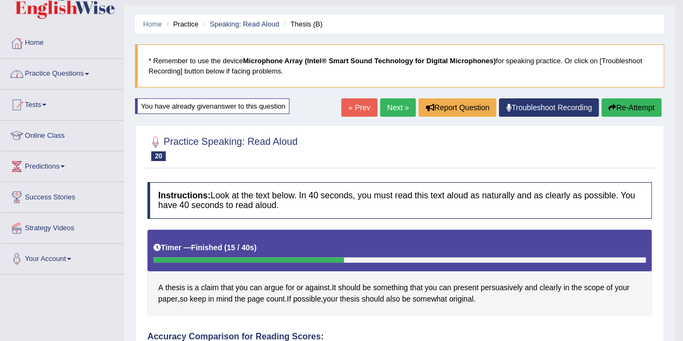
click at [74, 73] on link "Practice Questions" at bounding box center [62, 72] width 123 height 27
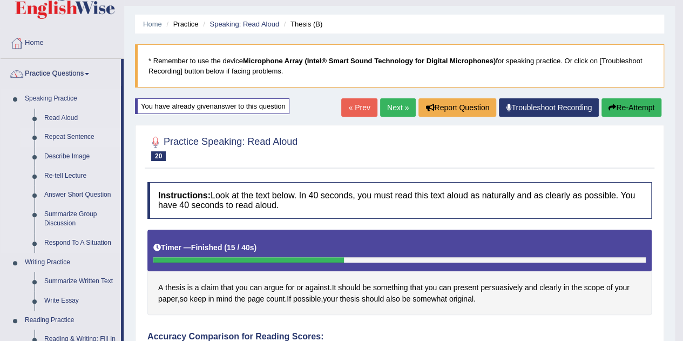
click at [69, 135] on link "Repeat Sentence" at bounding box center [80, 136] width 82 height 19
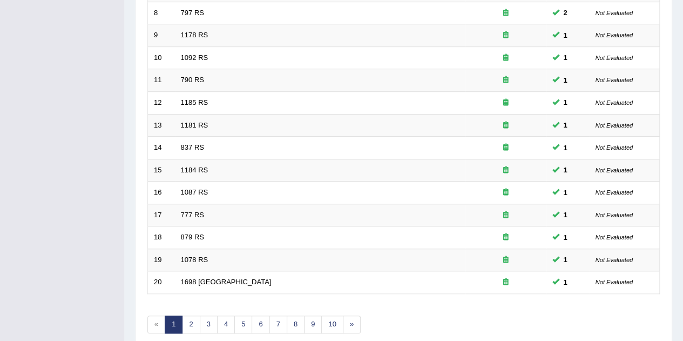
scroll to position [369, 0]
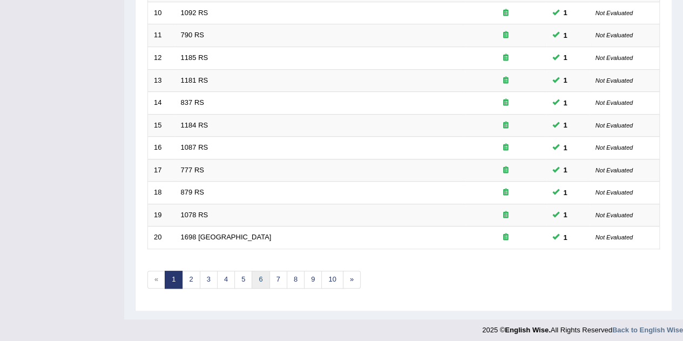
click at [260, 275] on link "6" at bounding box center [261, 279] width 18 height 18
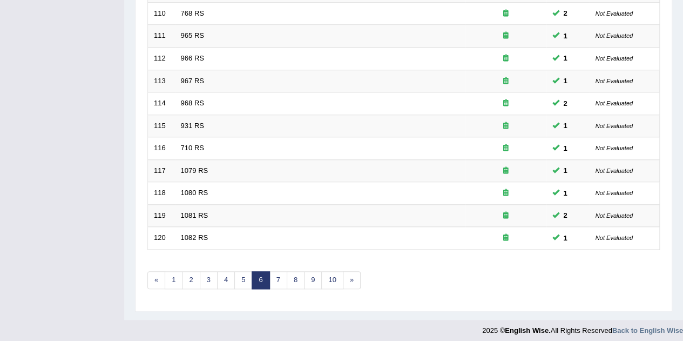
scroll to position [368, 0]
click at [276, 275] on link "7" at bounding box center [278, 280] width 18 height 18
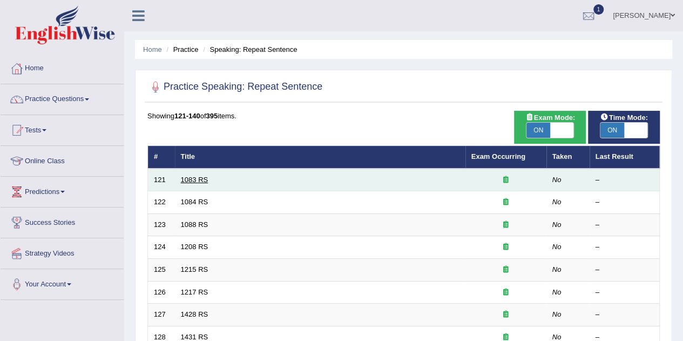
click at [186, 179] on link "1083 RS" at bounding box center [195, 179] width 28 height 8
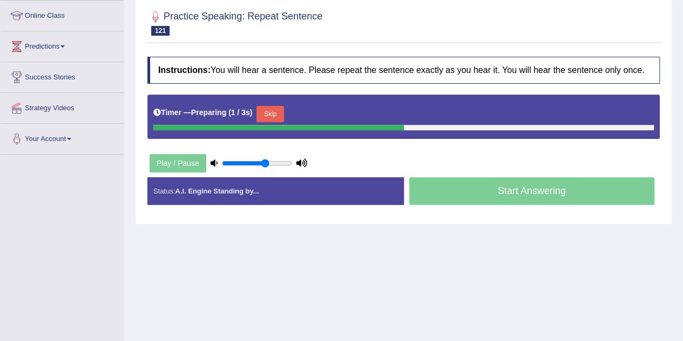
scroll to position [146, 0]
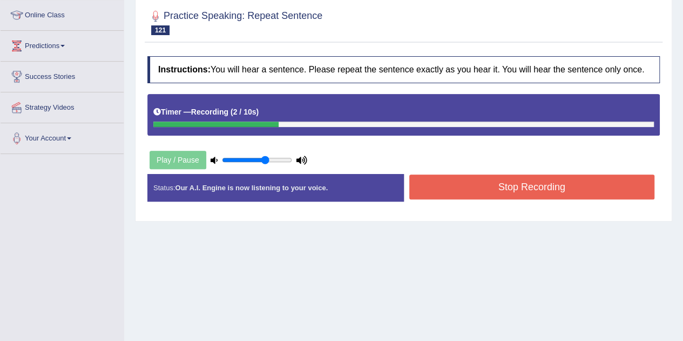
click at [490, 188] on button "Stop Recording" at bounding box center [532, 186] width 246 height 25
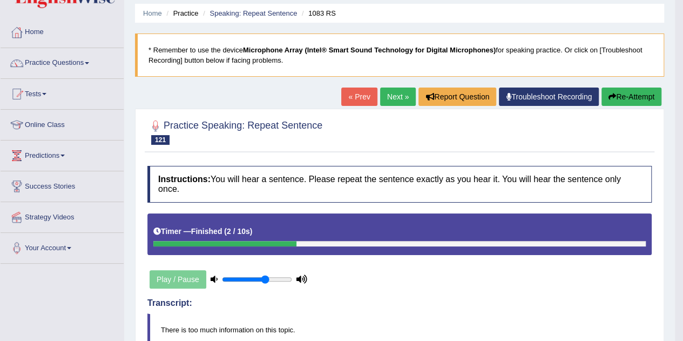
scroll to position [0, 0]
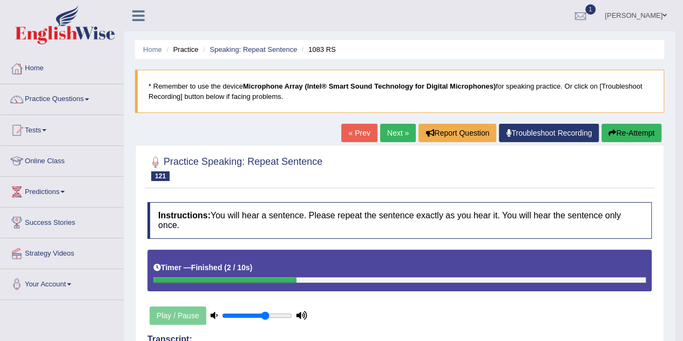
click at [397, 130] on link "Next »" at bounding box center [398, 133] width 36 height 18
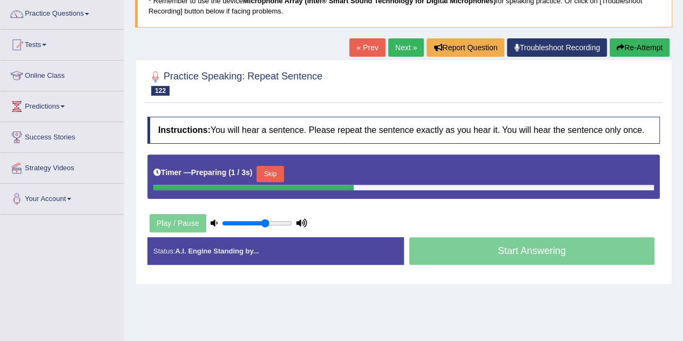
scroll to position [87, 0]
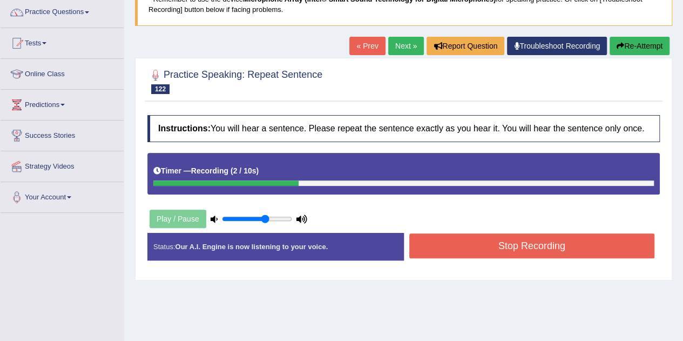
click at [452, 252] on button "Stop Recording" at bounding box center [532, 245] width 246 height 25
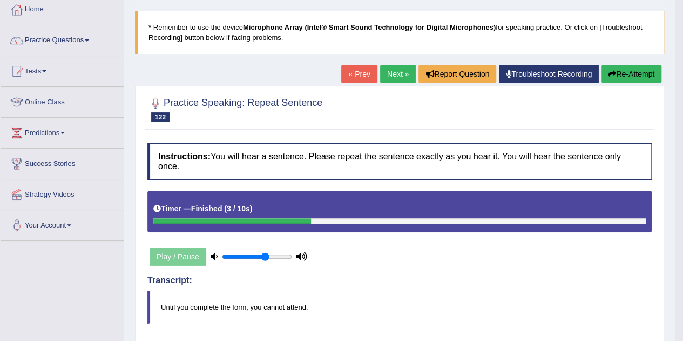
scroll to position [57, 0]
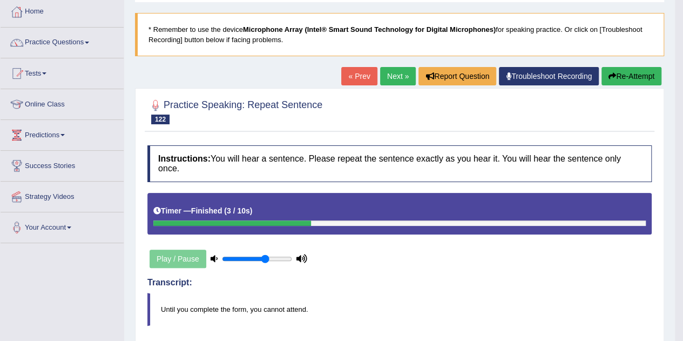
click at [388, 75] on link "Next »" at bounding box center [398, 76] width 36 height 18
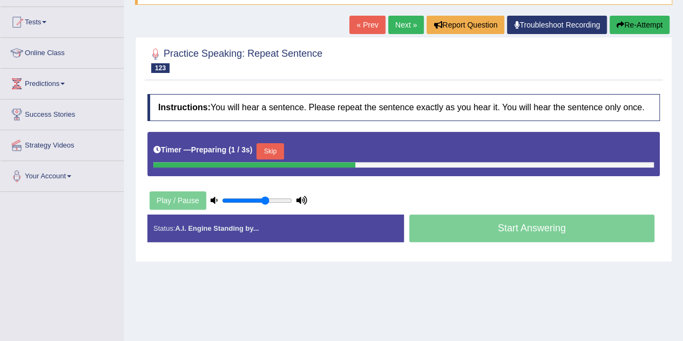
scroll to position [108, 0]
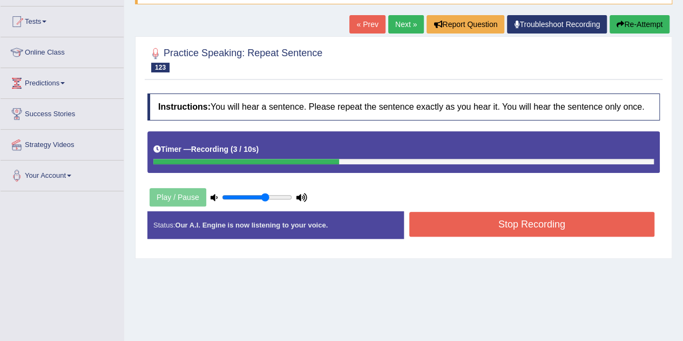
click at [459, 226] on button "Stop Recording" at bounding box center [532, 224] width 246 height 25
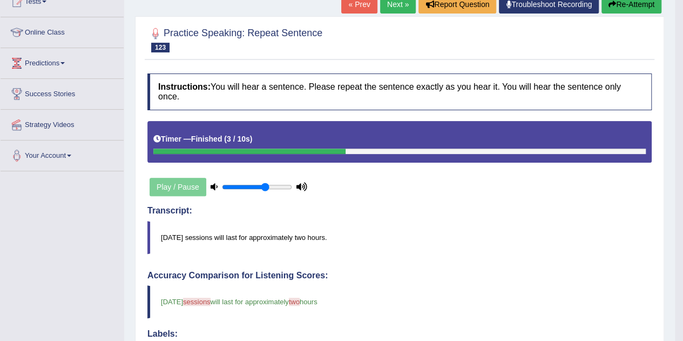
scroll to position [31, 0]
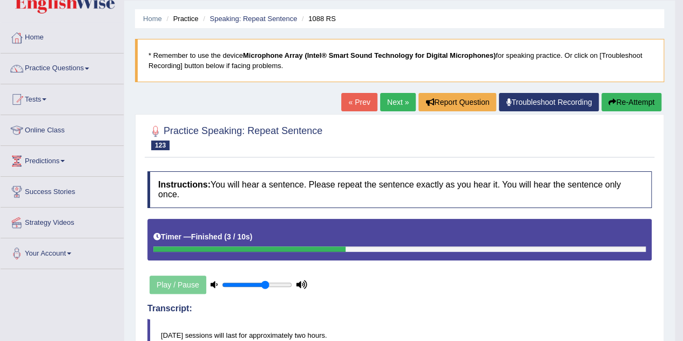
click at [393, 101] on link "Next »" at bounding box center [398, 102] width 36 height 18
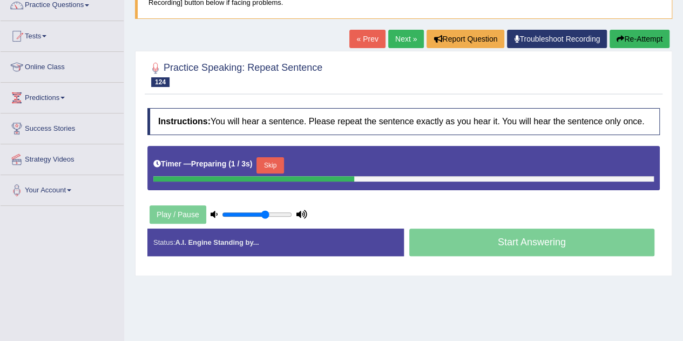
scroll to position [97, 0]
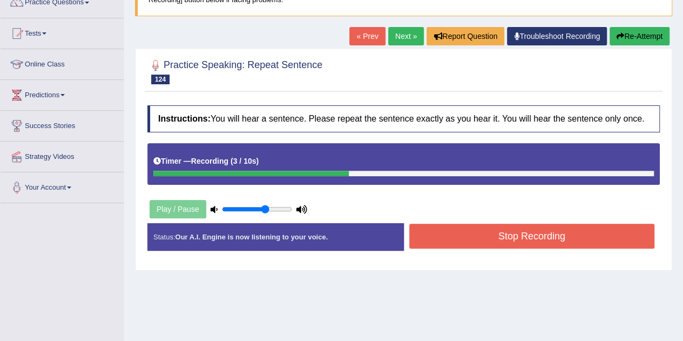
click at [452, 238] on button "Stop Recording" at bounding box center [532, 235] width 246 height 25
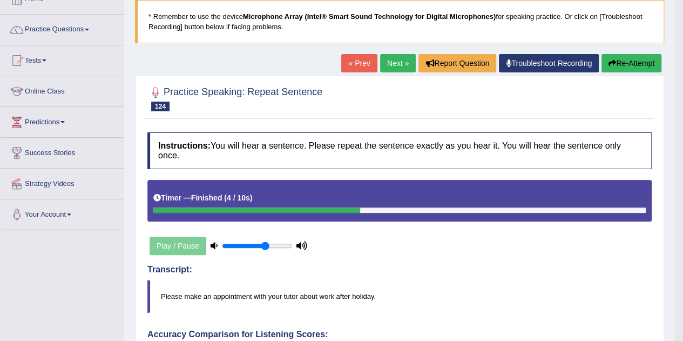
scroll to position [63, 0]
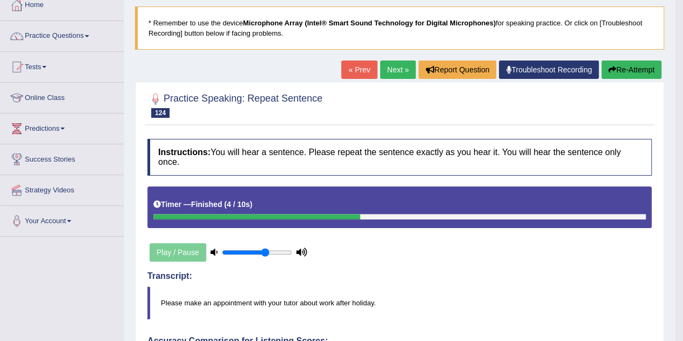
click at [393, 72] on link "Next »" at bounding box center [398, 69] width 36 height 18
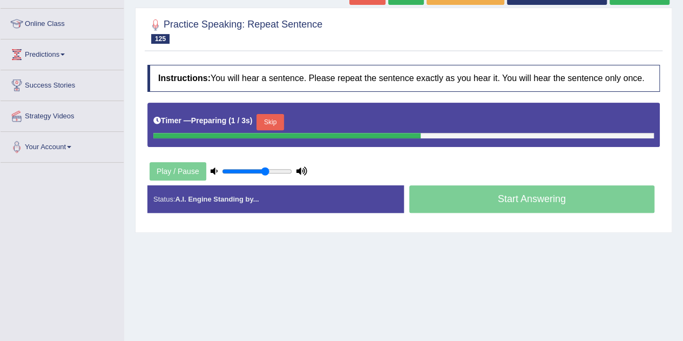
scroll to position [140, 0]
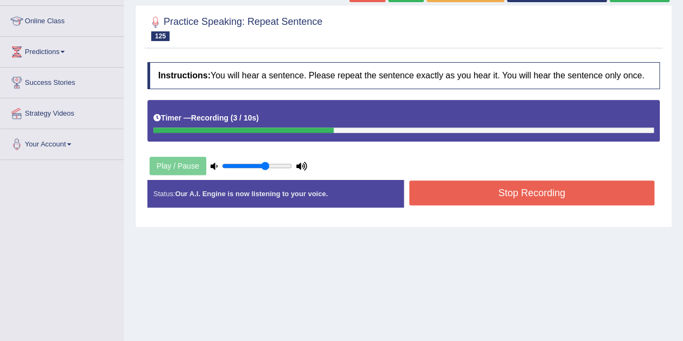
click at [469, 190] on button "Stop Recording" at bounding box center [532, 192] width 246 height 25
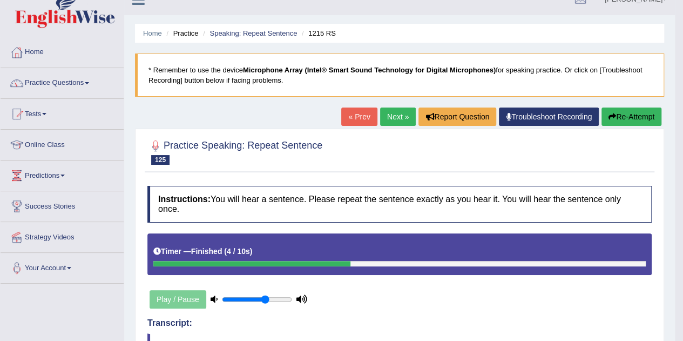
scroll to position [16, 0]
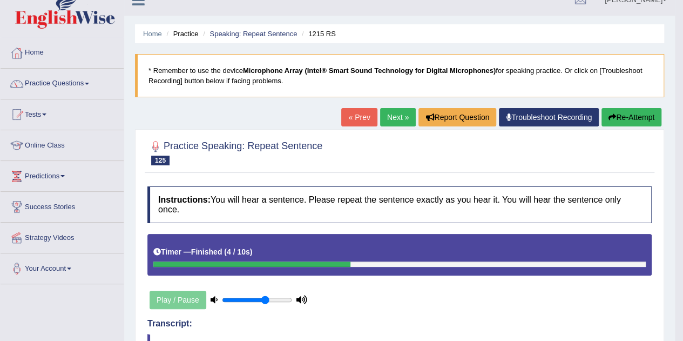
click at [393, 114] on link "Next »" at bounding box center [398, 117] width 36 height 18
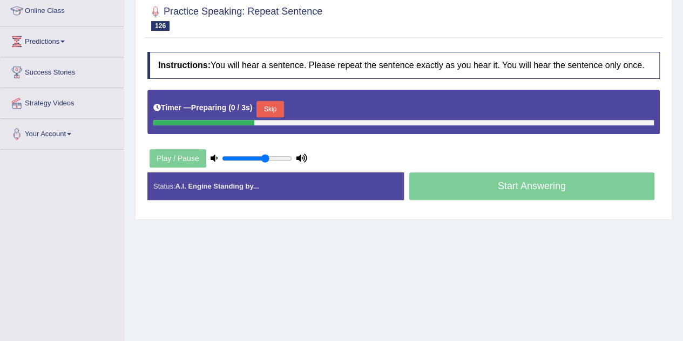
scroll to position [157, 0]
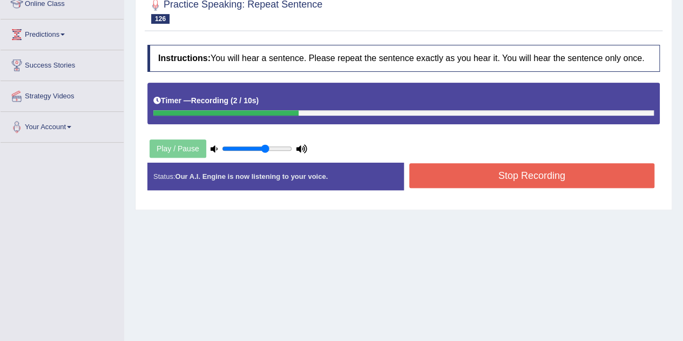
click at [469, 175] on button "Stop Recording" at bounding box center [532, 175] width 246 height 25
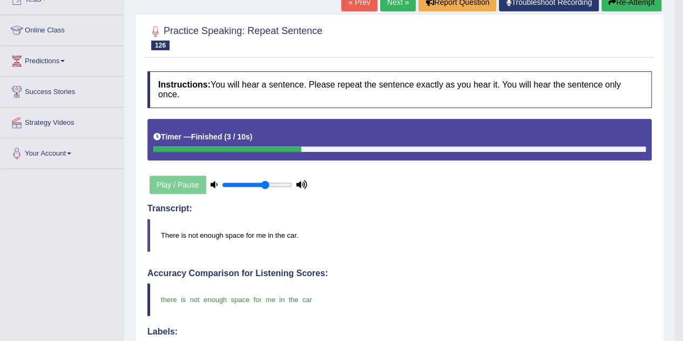
scroll to position [0, 0]
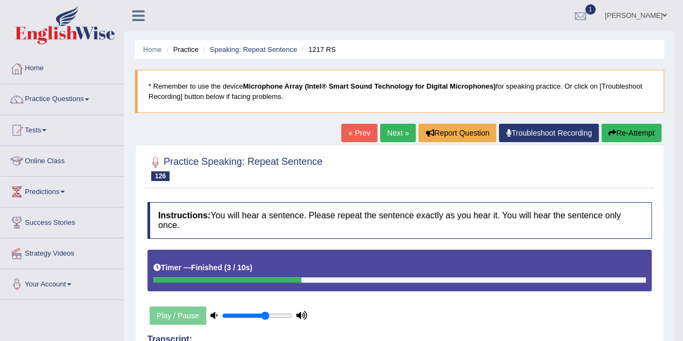
click at [385, 129] on link "Next »" at bounding box center [398, 133] width 36 height 18
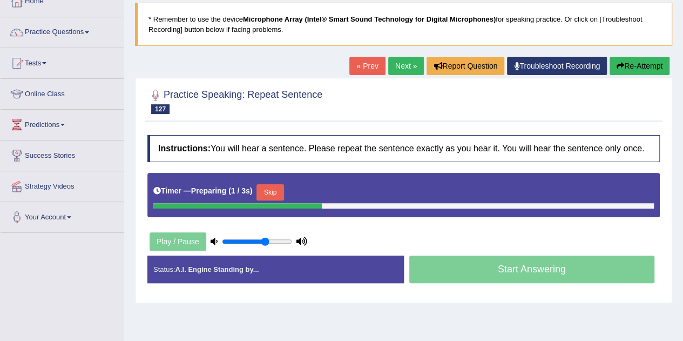
scroll to position [77, 0]
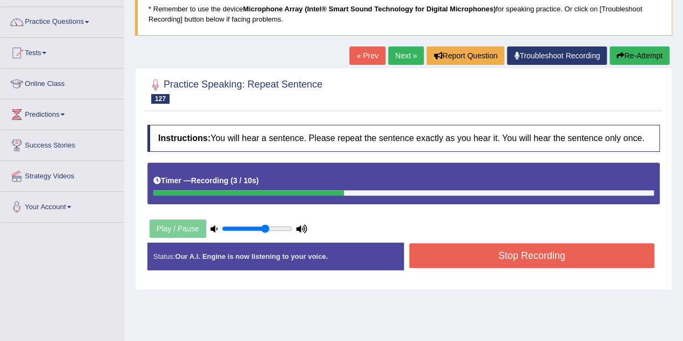
click at [472, 254] on button "Stop Recording" at bounding box center [532, 255] width 246 height 25
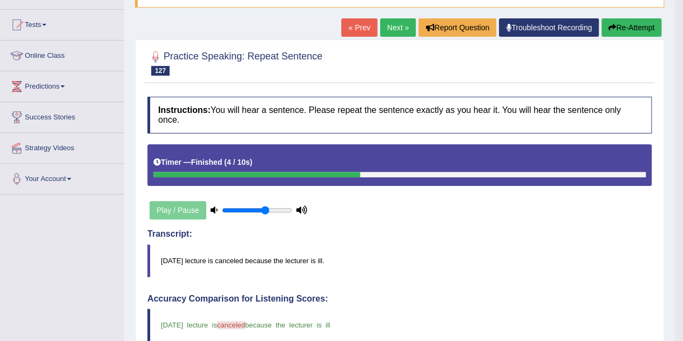
scroll to position [103, 0]
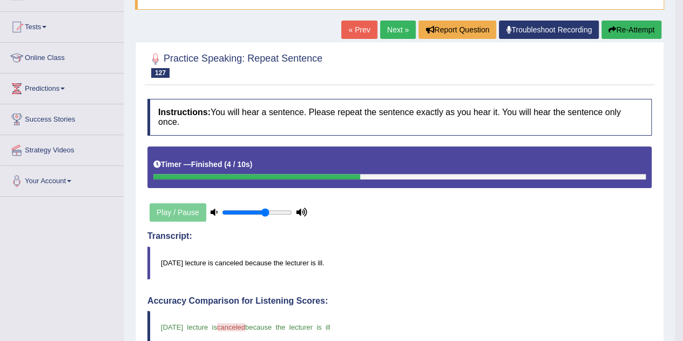
click at [399, 30] on link "Next »" at bounding box center [398, 30] width 36 height 18
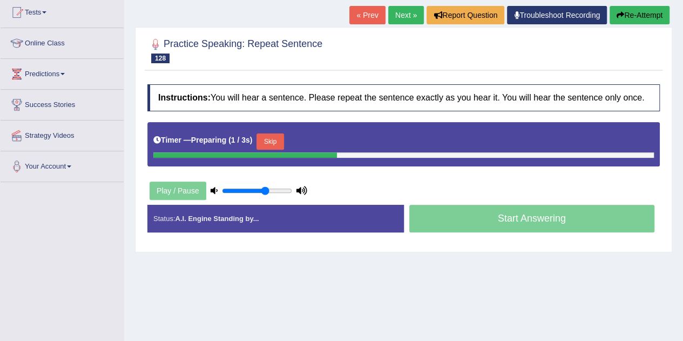
scroll to position [125, 0]
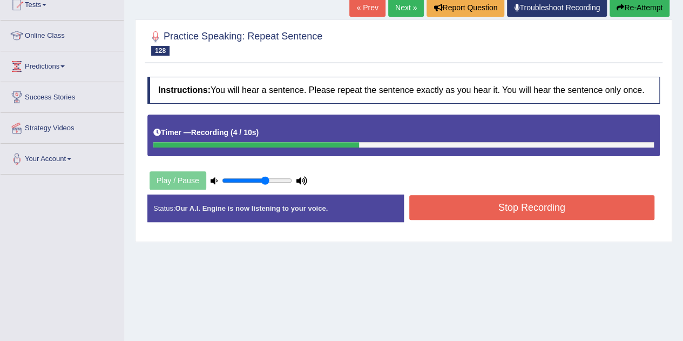
click at [473, 202] on button "Stop Recording" at bounding box center [532, 207] width 246 height 25
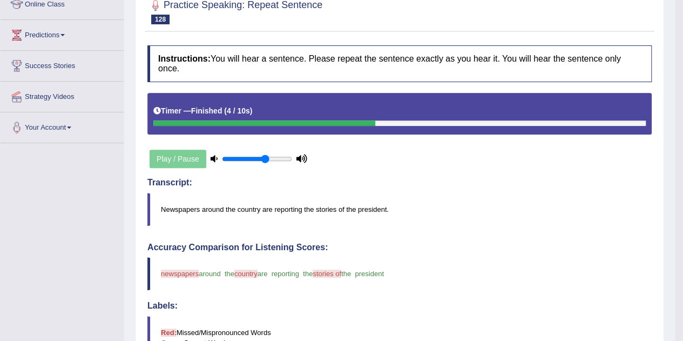
scroll to position [0, 0]
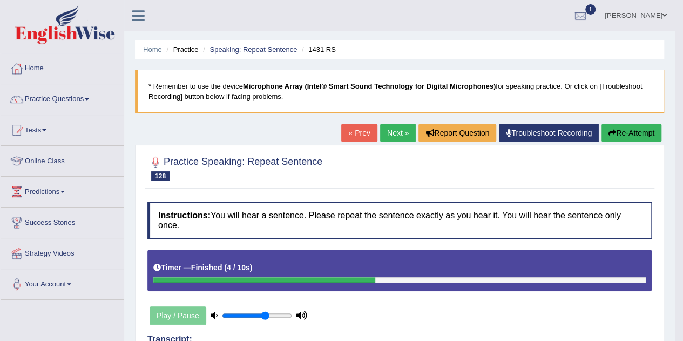
click at [395, 134] on link "Next »" at bounding box center [398, 133] width 36 height 18
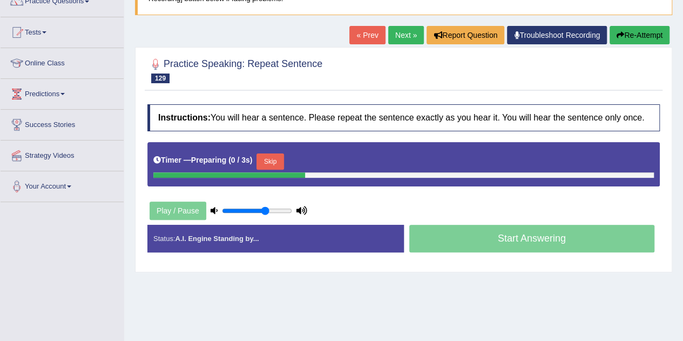
scroll to position [98, 0]
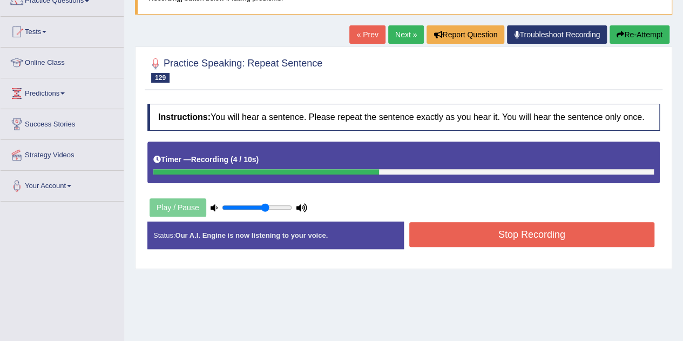
click at [450, 230] on button "Stop Recording" at bounding box center [532, 234] width 246 height 25
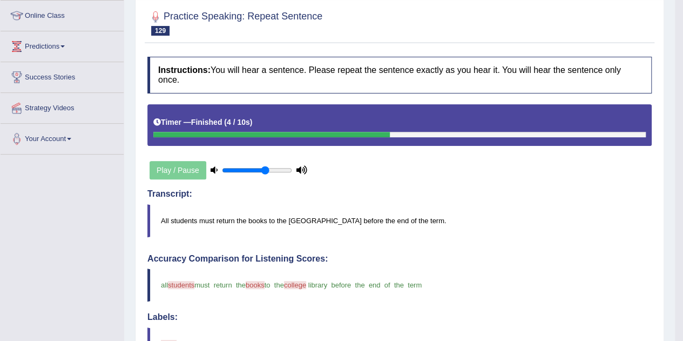
scroll to position [0, 0]
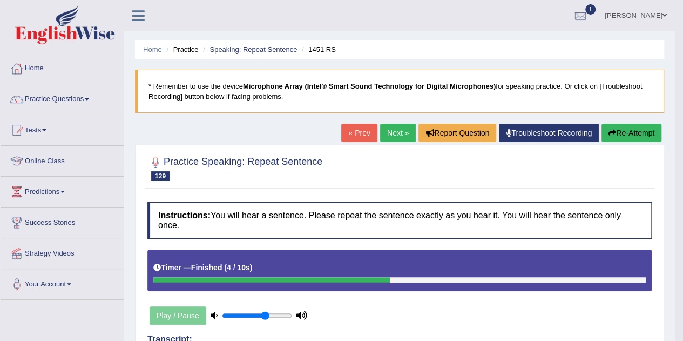
click at [399, 131] on link "Next »" at bounding box center [398, 133] width 36 height 18
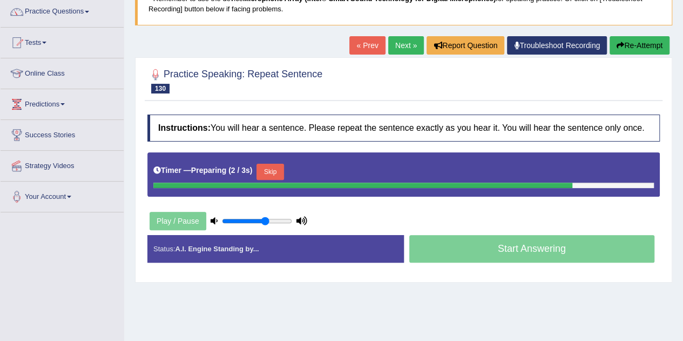
scroll to position [112, 0]
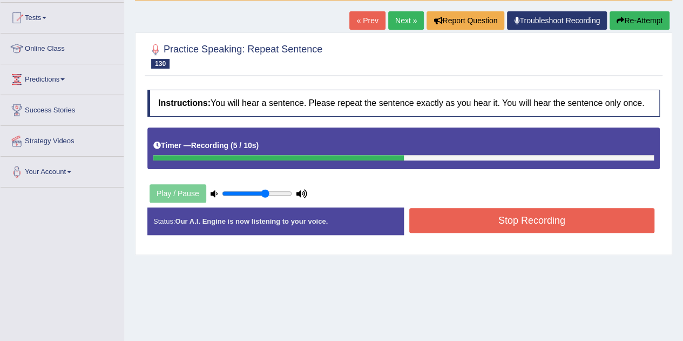
click at [478, 220] on button "Stop Recording" at bounding box center [532, 220] width 246 height 25
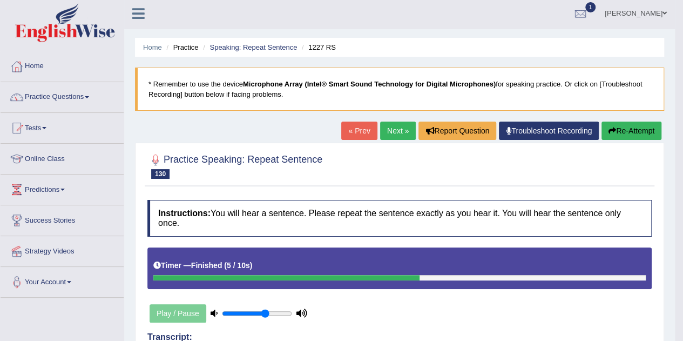
scroll to position [0, 0]
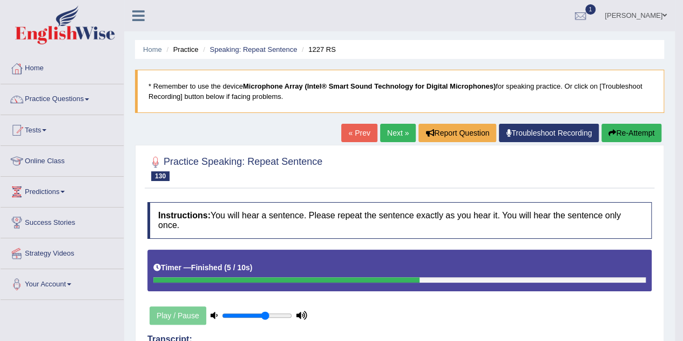
click at [395, 133] on link "Next »" at bounding box center [398, 133] width 36 height 18
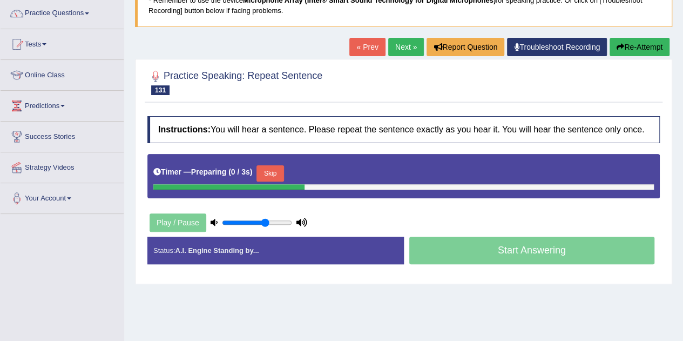
scroll to position [86, 0]
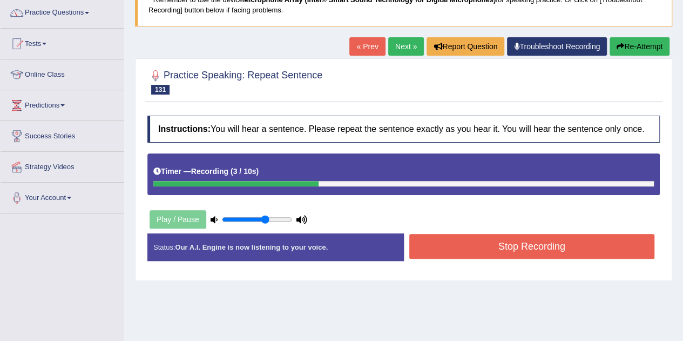
click at [467, 239] on button "Stop Recording" at bounding box center [532, 246] width 246 height 25
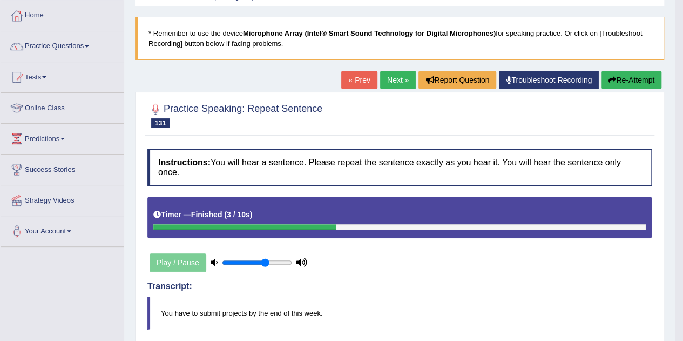
scroll to position [52, 0]
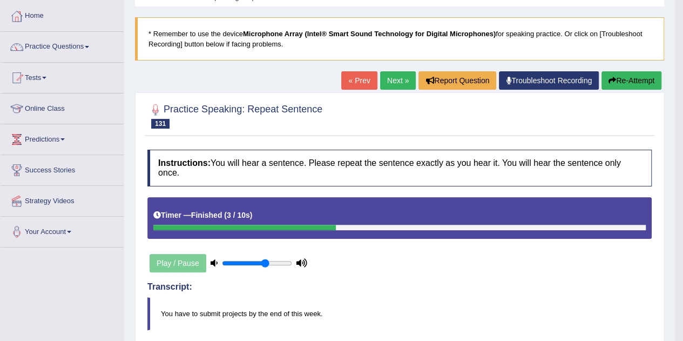
click at [394, 78] on link "Next »" at bounding box center [398, 80] width 36 height 18
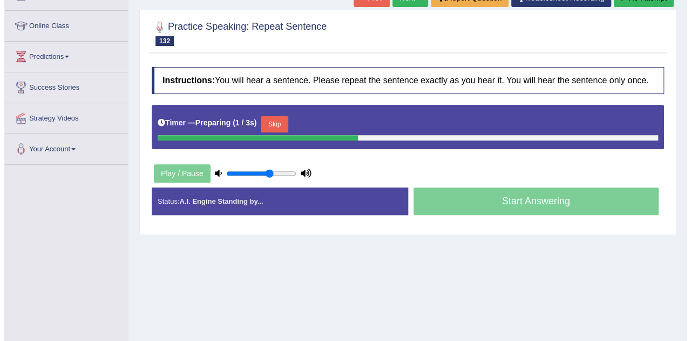
scroll to position [135, 0]
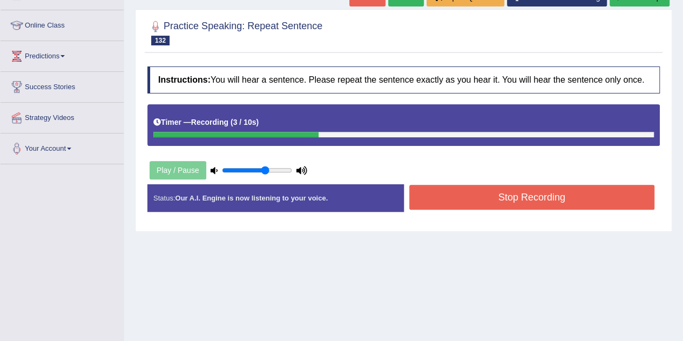
click at [494, 198] on button "Stop Recording" at bounding box center [532, 197] width 246 height 25
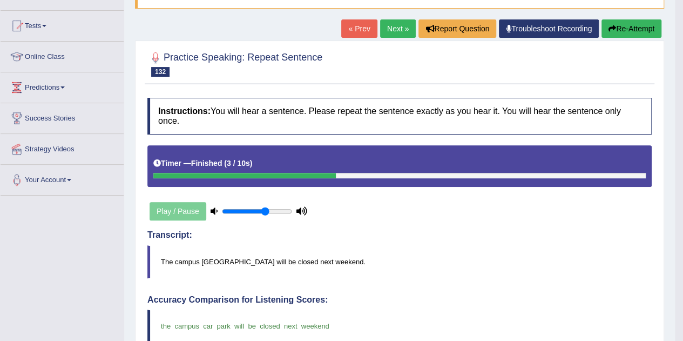
scroll to position [99, 0]
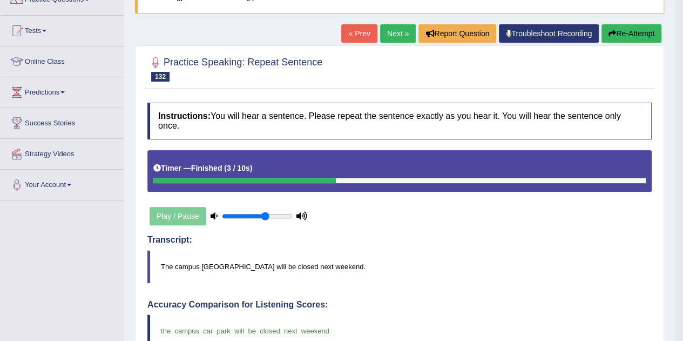
click at [386, 35] on link "Next »" at bounding box center [398, 33] width 36 height 18
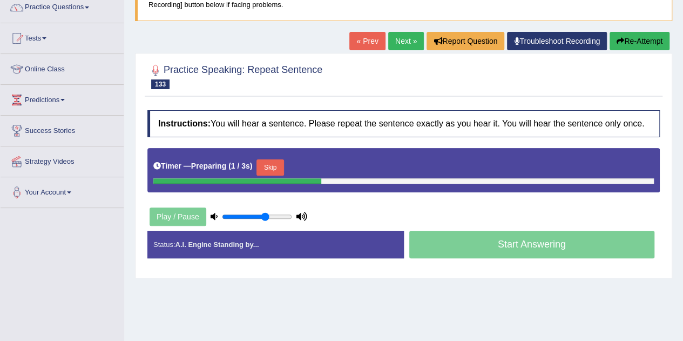
scroll to position [101, 0]
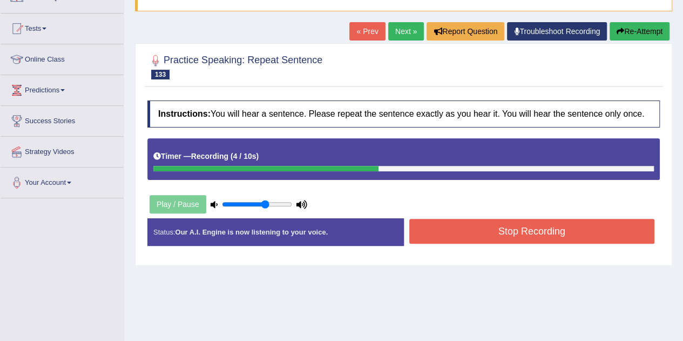
click at [453, 232] on button "Stop Recording" at bounding box center [532, 231] width 246 height 25
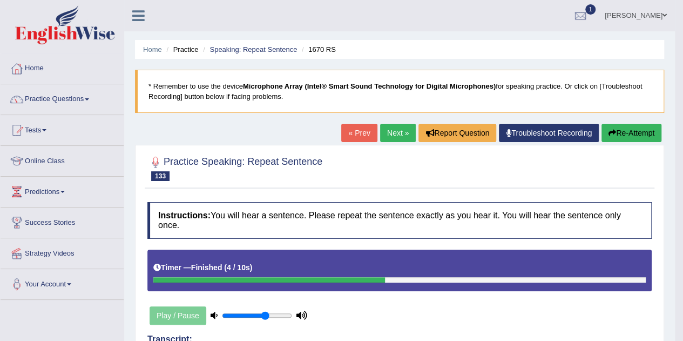
scroll to position [1, 0]
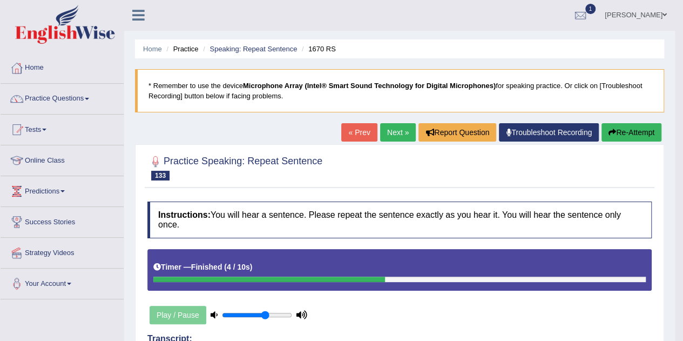
click at [627, 132] on button "Re-Attempt" at bounding box center [631, 132] width 60 height 18
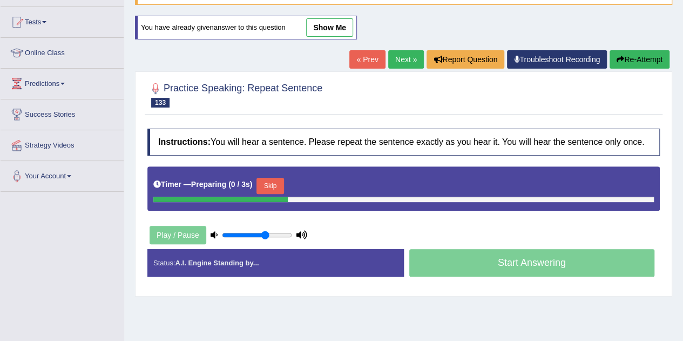
scroll to position [117, 0]
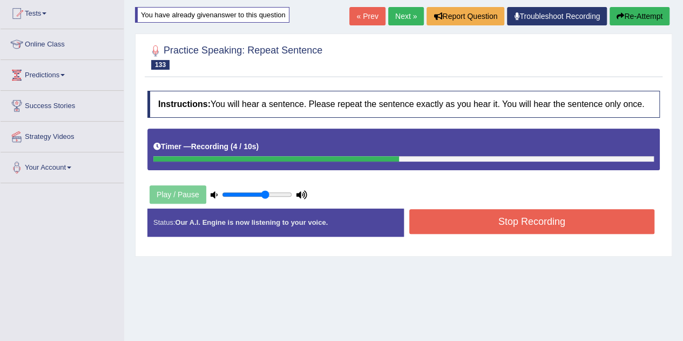
click at [471, 218] on button "Stop Recording" at bounding box center [532, 221] width 246 height 25
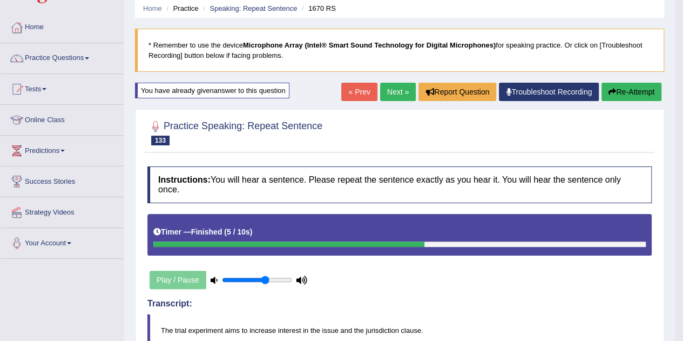
scroll to position [37, 0]
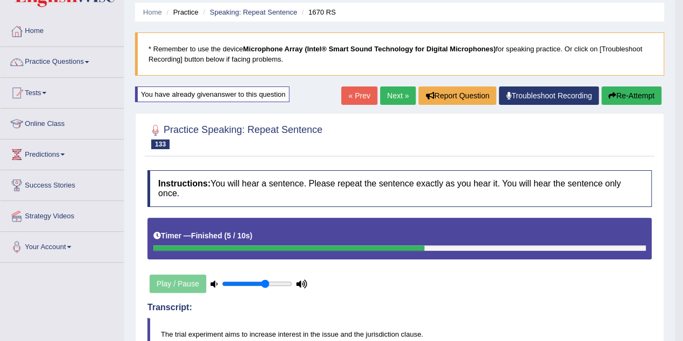
click at [391, 94] on link "Next »" at bounding box center [398, 95] width 36 height 18
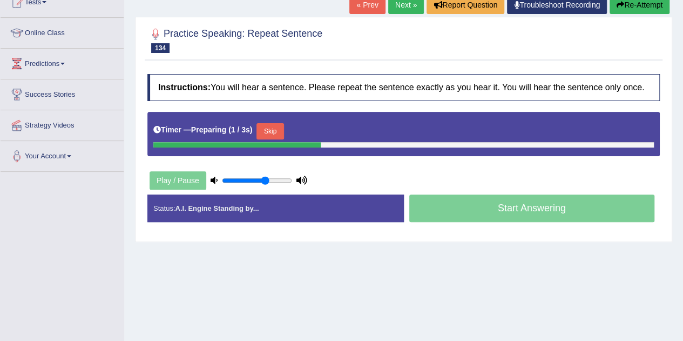
scroll to position [128, 0]
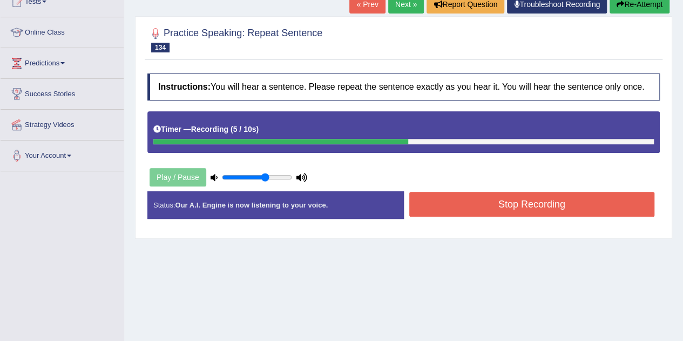
click at [479, 199] on button "Stop Recording" at bounding box center [532, 204] width 246 height 25
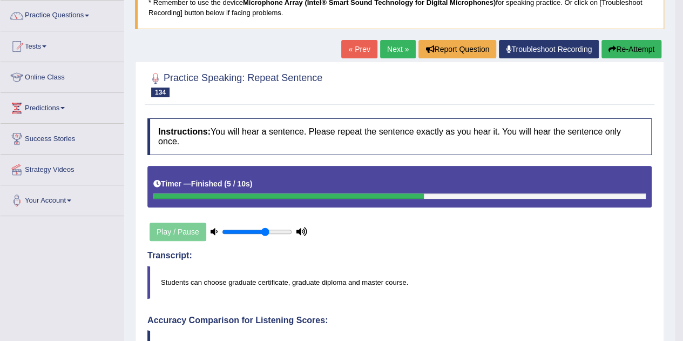
scroll to position [83, 0]
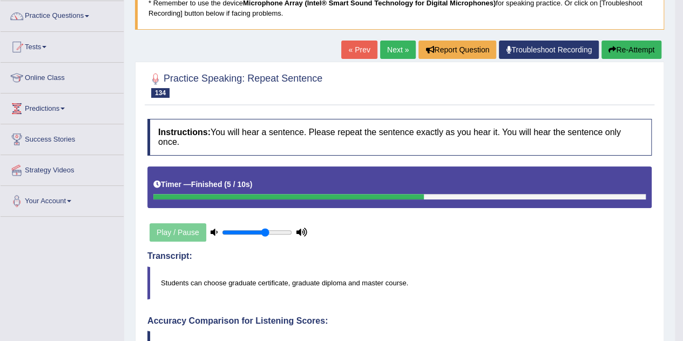
click at [396, 45] on link "Next »" at bounding box center [398, 49] width 36 height 18
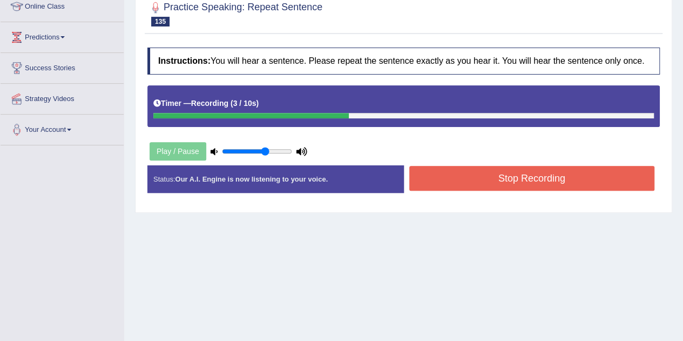
click at [472, 178] on button "Stop Recording" at bounding box center [532, 178] width 246 height 25
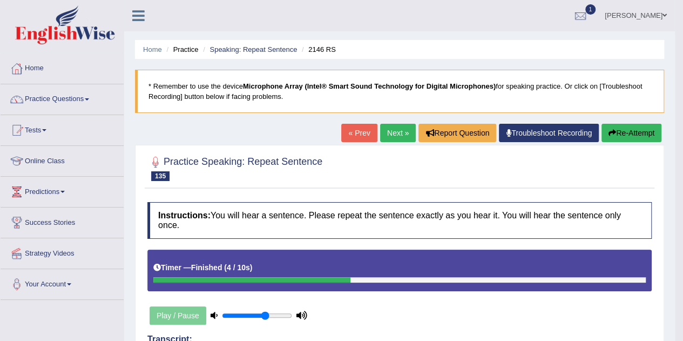
click at [392, 131] on link "Next »" at bounding box center [398, 133] width 36 height 18
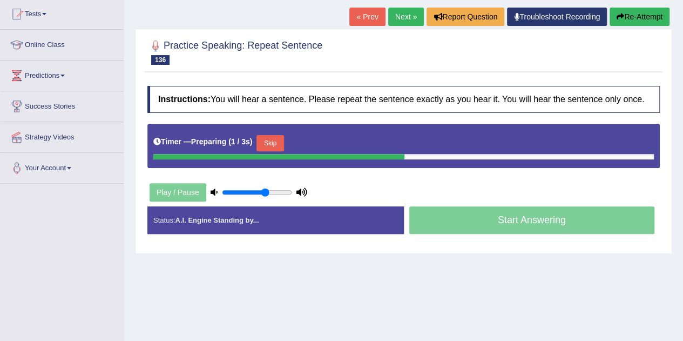
scroll to position [117, 0]
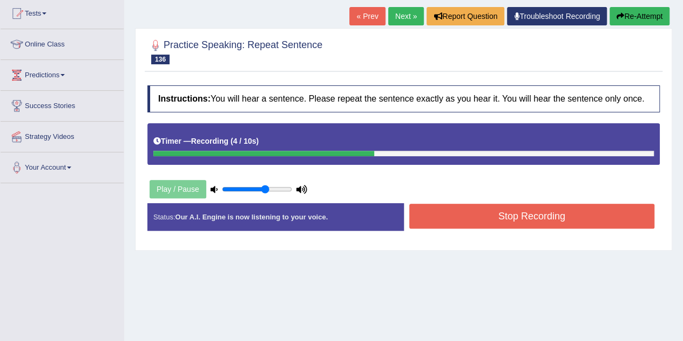
click at [498, 215] on button "Stop Recording" at bounding box center [532, 215] width 246 height 25
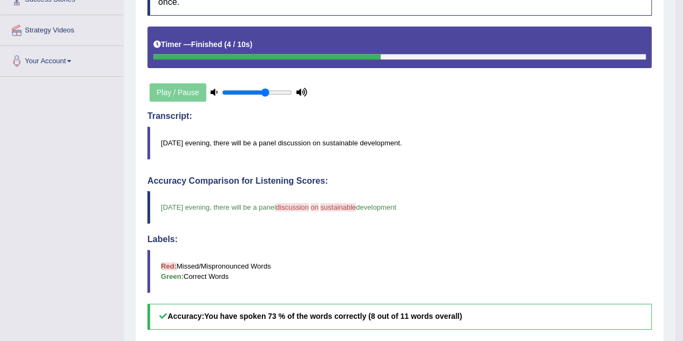
scroll to position [0, 0]
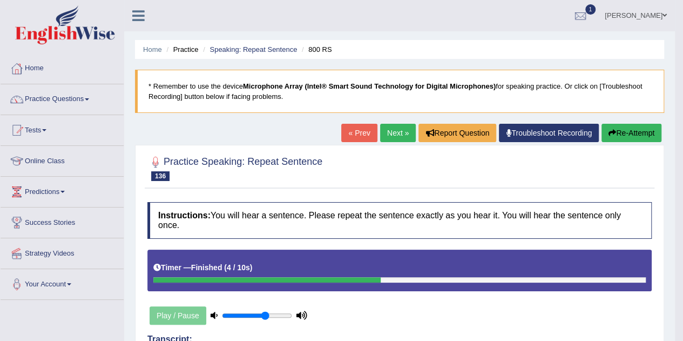
click at [393, 124] on link "Next »" at bounding box center [398, 133] width 36 height 18
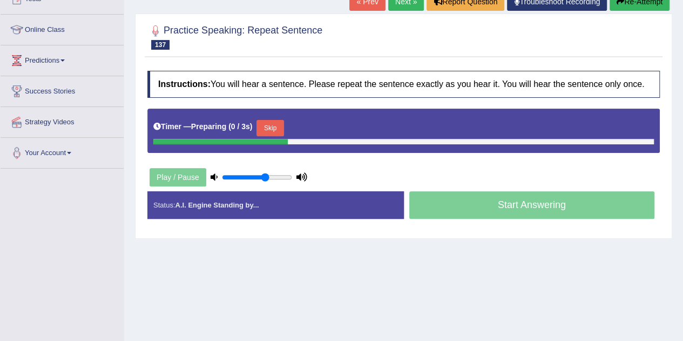
scroll to position [138, 0]
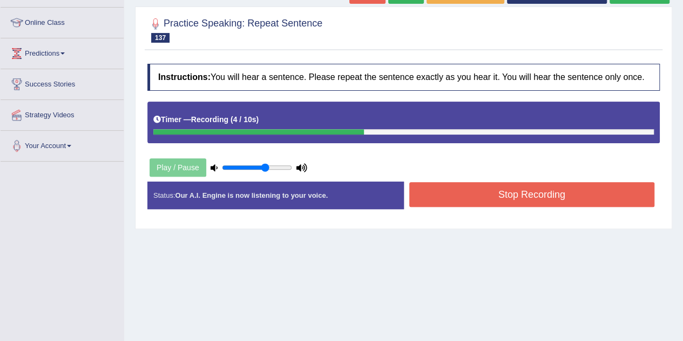
click at [468, 193] on button "Stop Recording" at bounding box center [532, 194] width 246 height 25
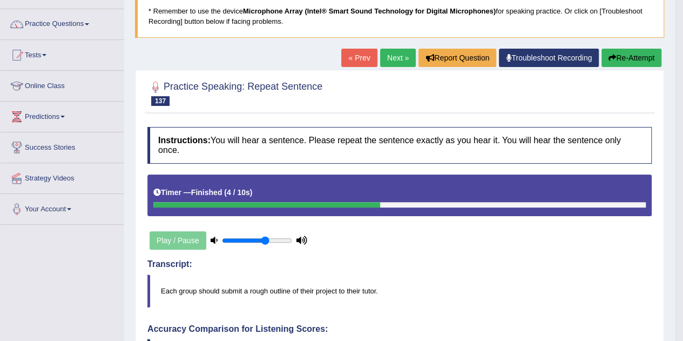
scroll to position [72, 0]
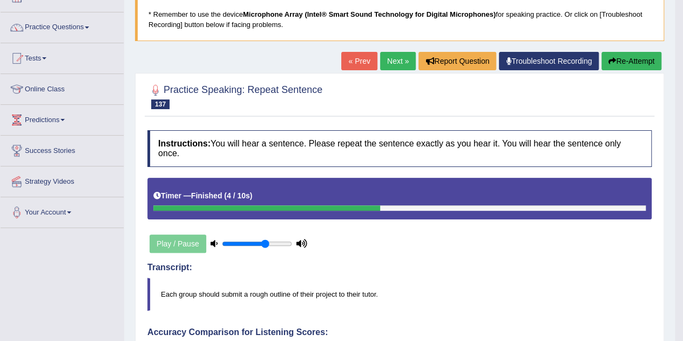
click at [612, 59] on icon "button" at bounding box center [612, 61] width 8 height 8
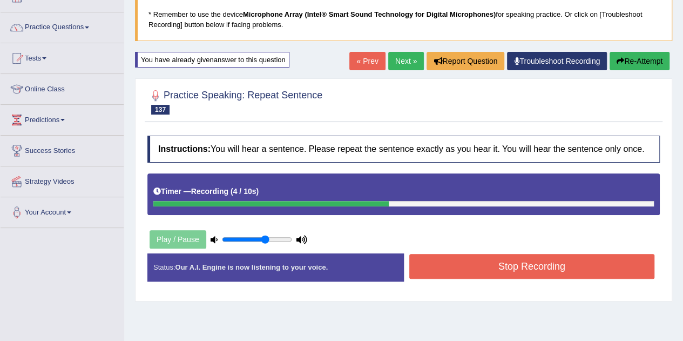
click at [479, 262] on button "Stop Recording" at bounding box center [532, 266] width 246 height 25
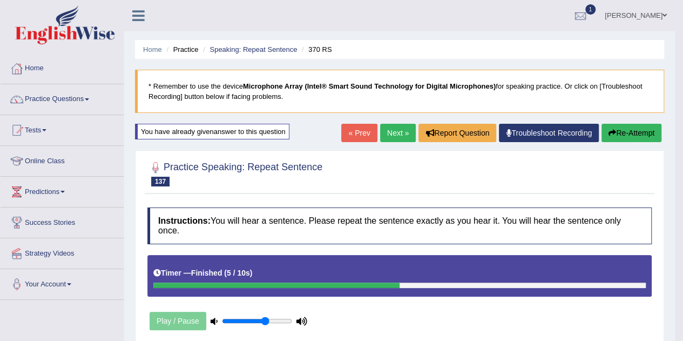
scroll to position [1, 0]
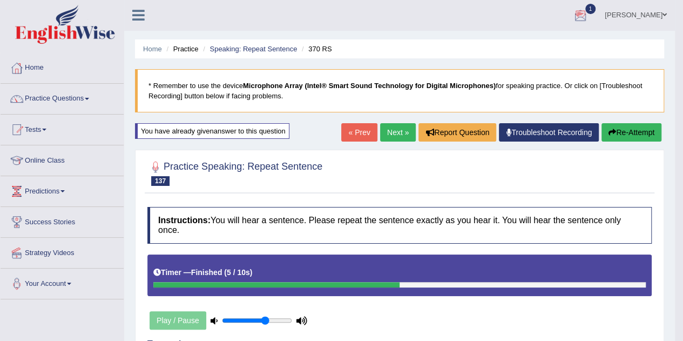
click at [588, 13] on div at bounding box center [580, 16] width 16 height 16
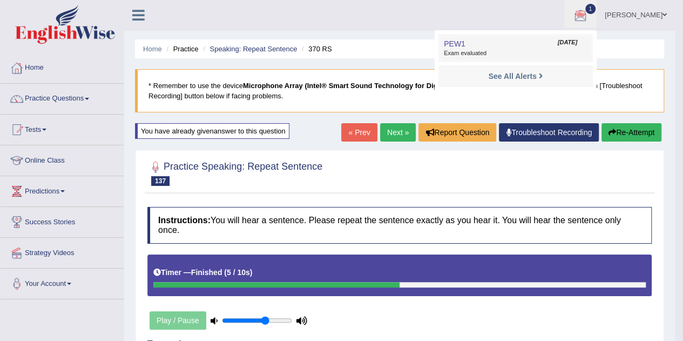
click at [510, 53] on span "Exam evaluated" at bounding box center [516, 53] width 144 height 9
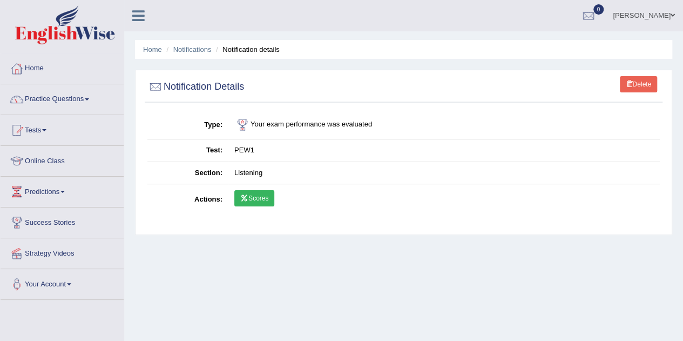
click at [248, 198] on link "Scores" at bounding box center [254, 198] width 40 height 16
click at [54, 99] on link "Practice Questions" at bounding box center [62, 97] width 123 height 27
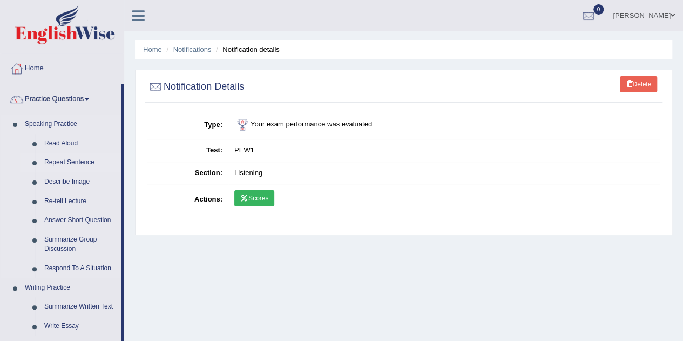
click at [59, 160] on link "Repeat Sentence" at bounding box center [80, 162] width 82 height 19
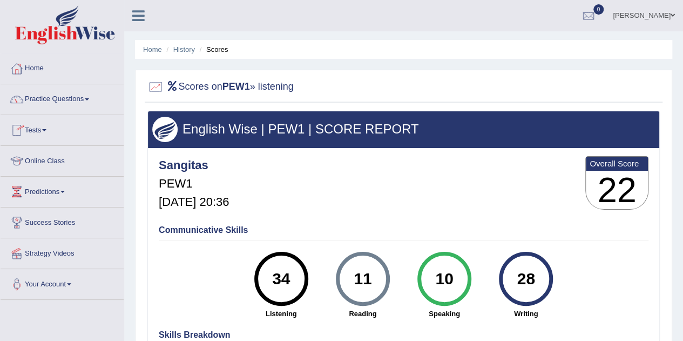
click at [35, 128] on link "Tests" at bounding box center [62, 128] width 123 height 27
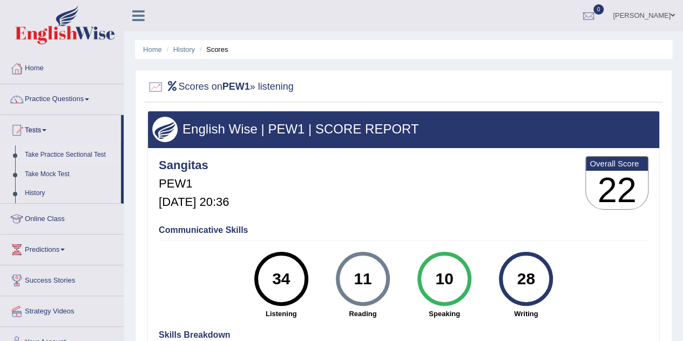
click at [40, 155] on link "Take Practice Sectional Test" at bounding box center [70, 154] width 101 height 19
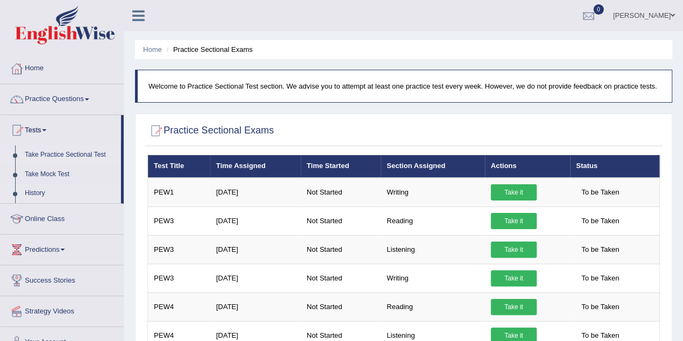
click at [36, 192] on link "History" at bounding box center [70, 193] width 101 height 19
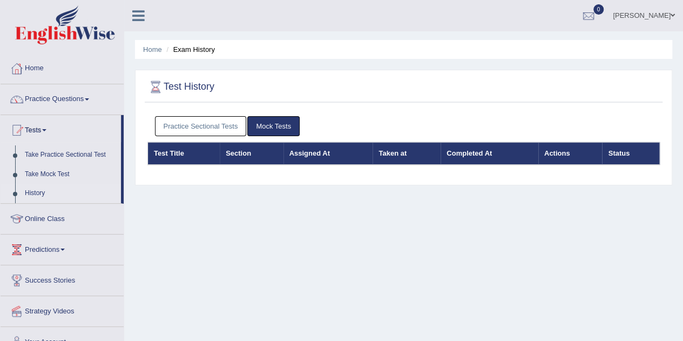
click at [193, 123] on link "Practice Sectional Tests" at bounding box center [201, 126] width 92 height 20
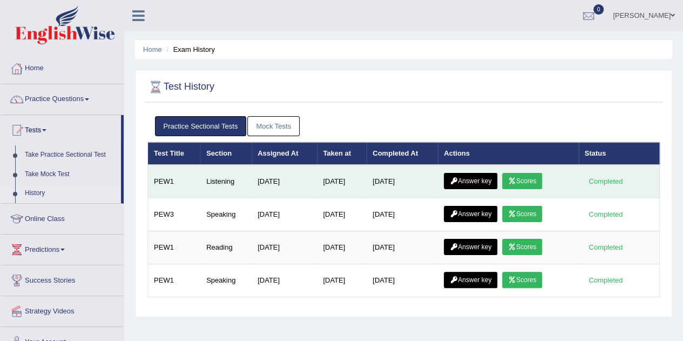
click at [473, 175] on link "Answer key" at bounding box center [470, 181] width 53 height 16
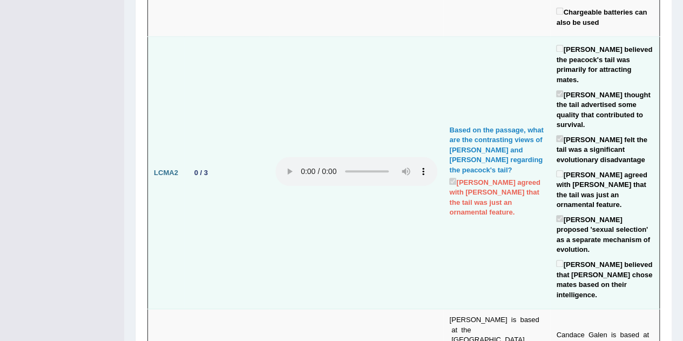
scroll to position [381, 0]
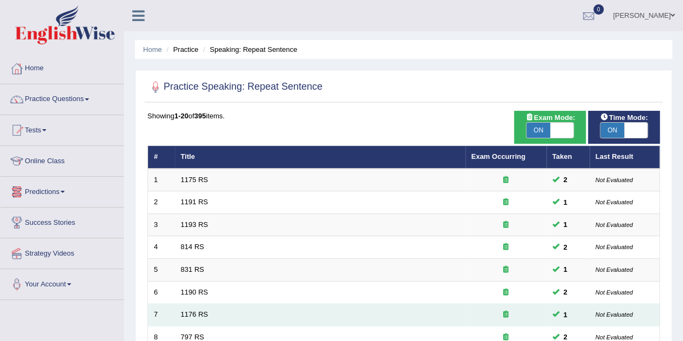
scroll to position [369, 0]
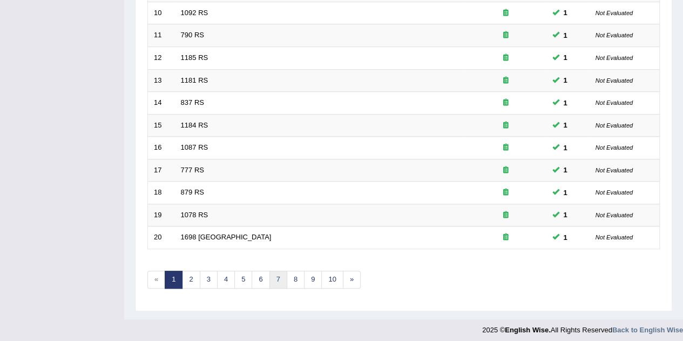
click at [276, 273] on link "7" at bounding box center [278, 279] width 18 height 18
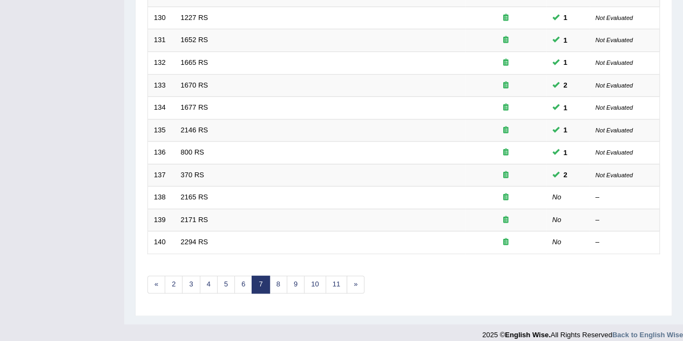
scroll to position [365, 0]
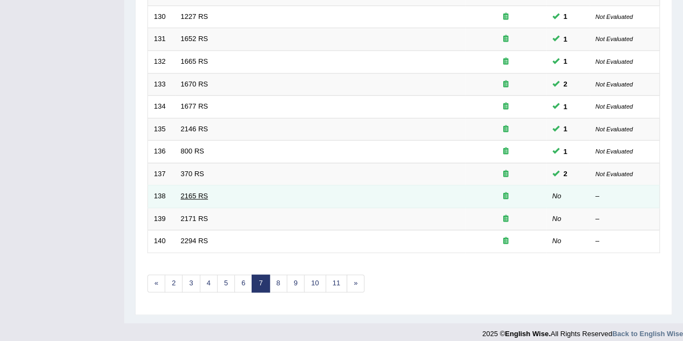
click at [187, 194] on link "2165 RS" at bounding box center [195, 196] width 28 height 8
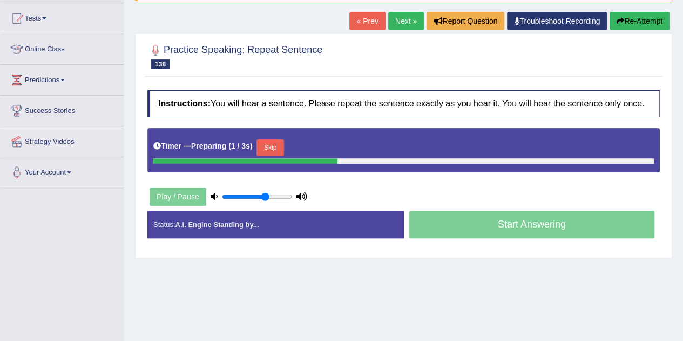
scroll to position [113, 0]
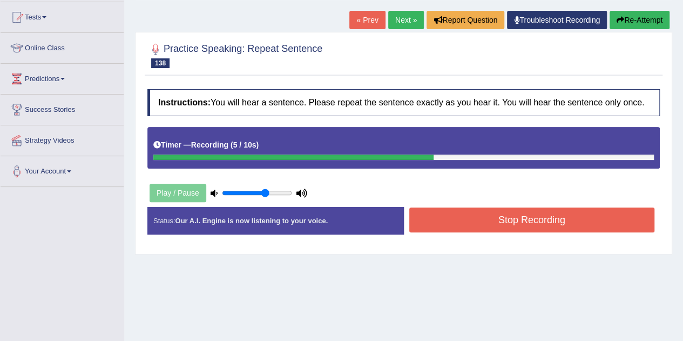
click at [505, 225] on button "Stop Recording" at bounding box center [532, 219] width 246 height 25
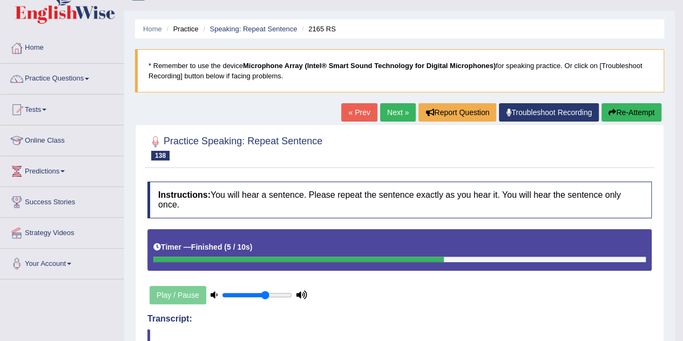
scroll to position [0, 0]
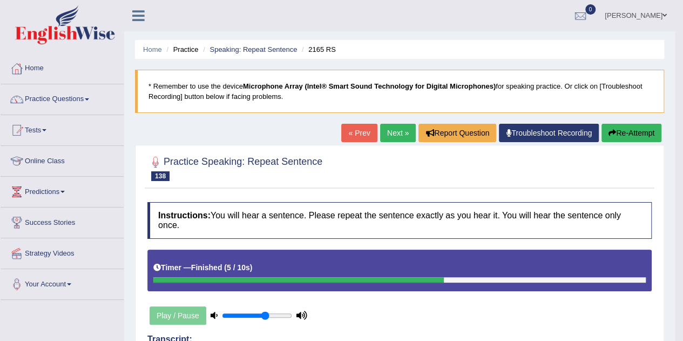
click at [393, 133] on link "Next »" at bounding box center [398, 133] width 36 height 18
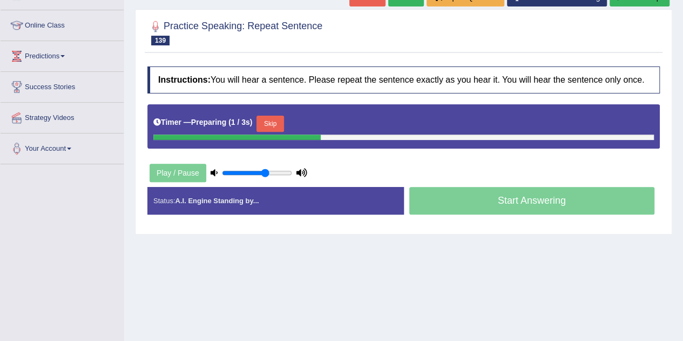
scroll to position [136, 0]
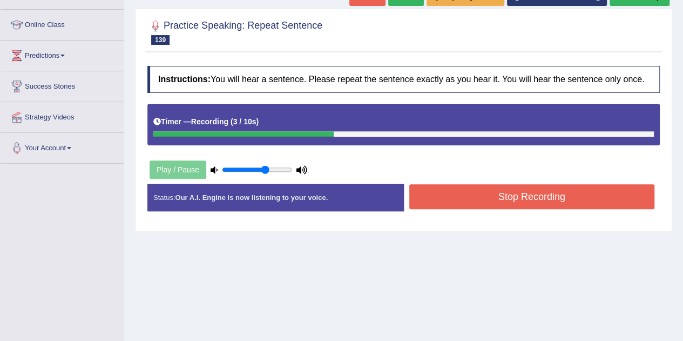
click at [452, 199] on button "Stop Recording" at bounding box center [532, 196] width 246 height 25
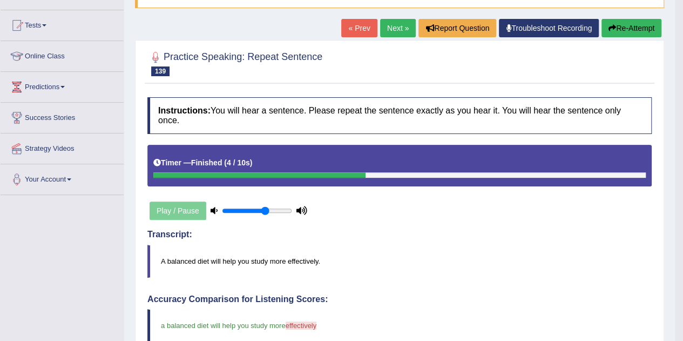
scroll to position [102, 0]
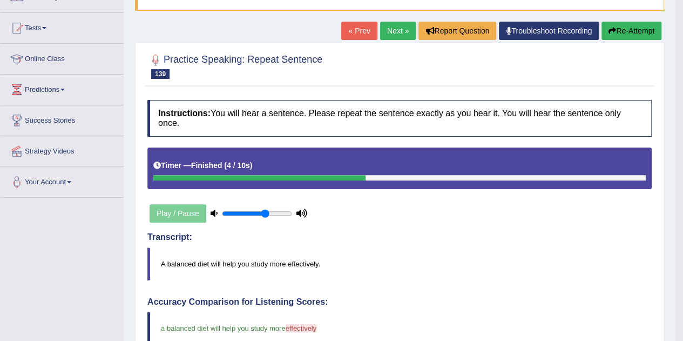
click at [390, 28] on link "Next »" at bounding box center [398, 31] width 36 height 18
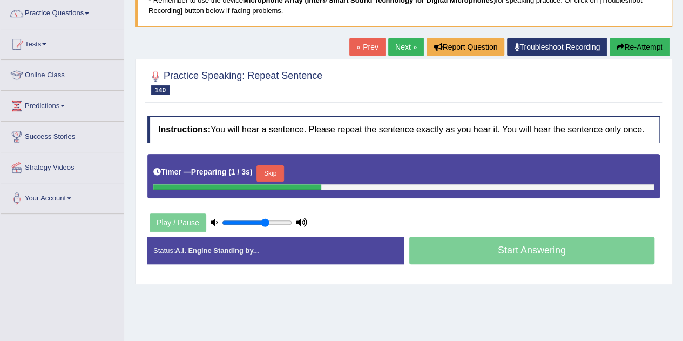
scroll to position [90, 0]
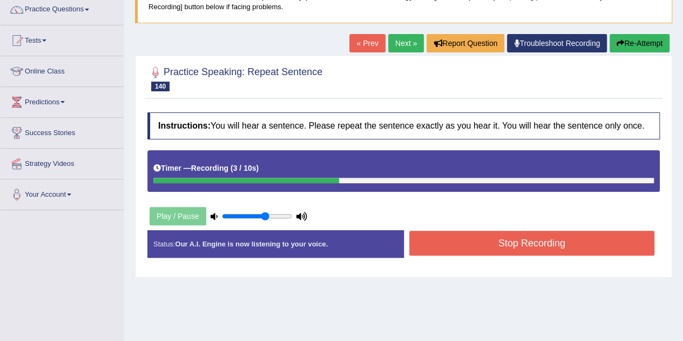
click at [471, 244] on button "Stop Recording" at bounding box center [532, 242] width 246 height 25
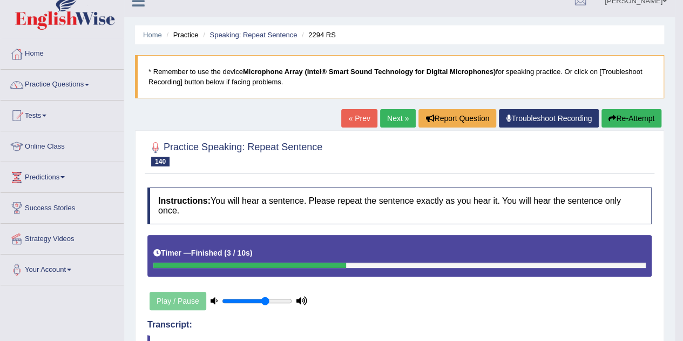
scroll to position [0, 0]
